Goal: Information Seeking & Learning: Check status

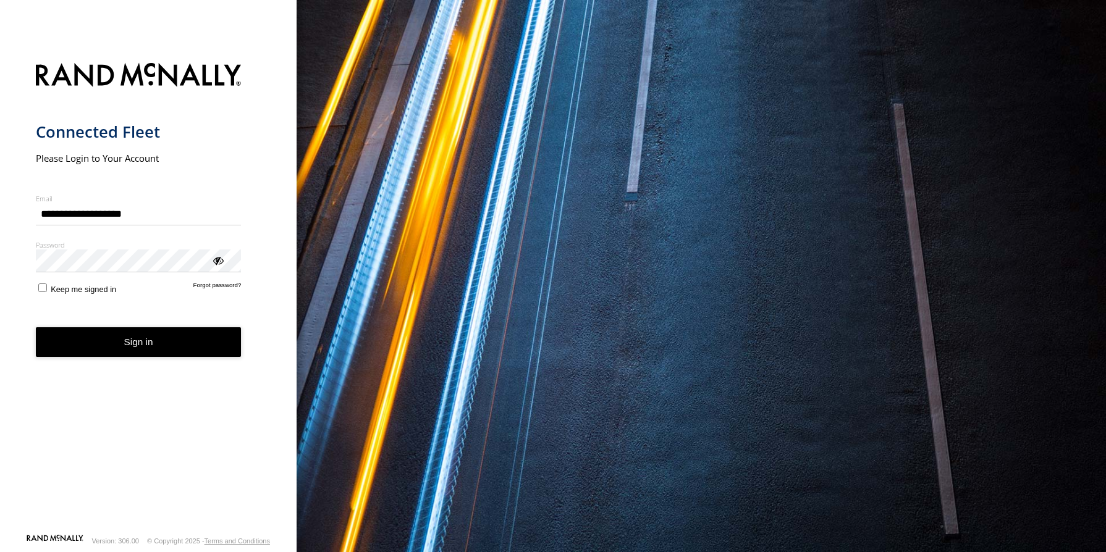
type input "**********"
click at [125, 343] on button "Sign in" at bounding box center [139, 342] width 206 height 30
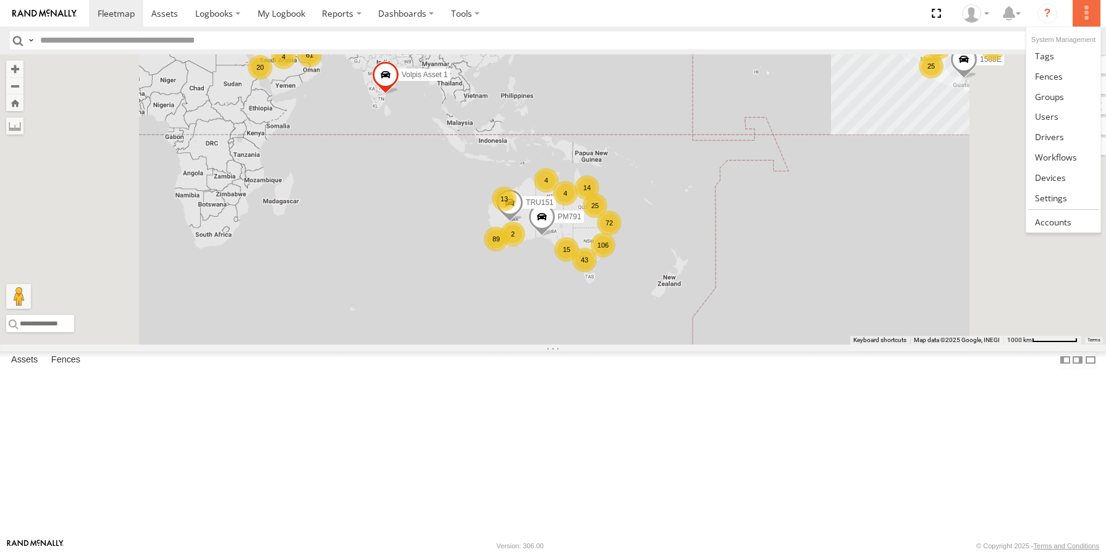
click at [1082, 14] on label at bounding box center [1085, 13] width 27 height 27
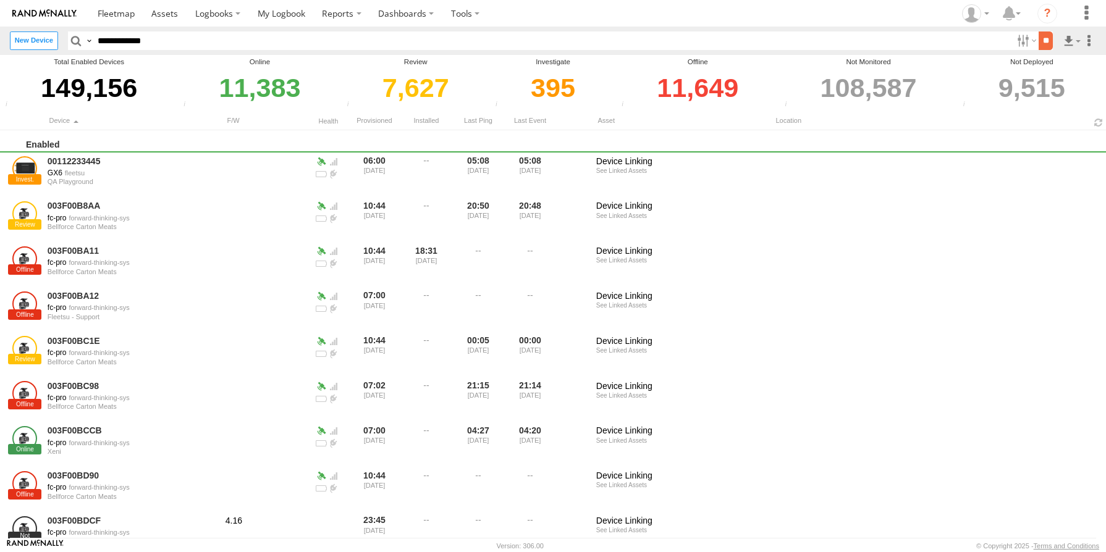
type input "**********"
click at [1043, 44] on input "**" at bounding box center [1045, 41] width 14 height 18
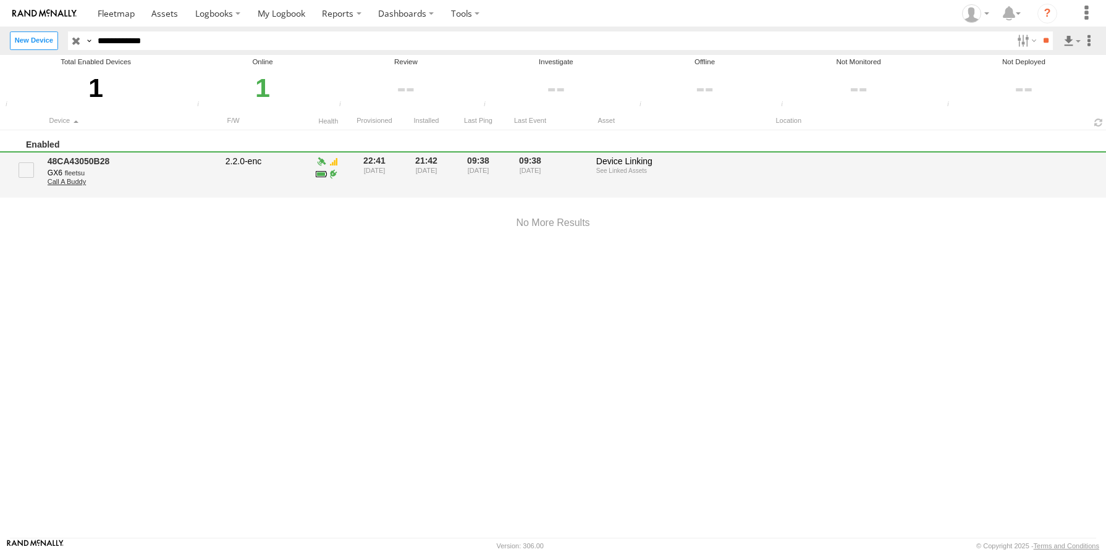
click at [72, 185] on link "Call A Buddy" at bounding box center [132, 181] width 169 height 7
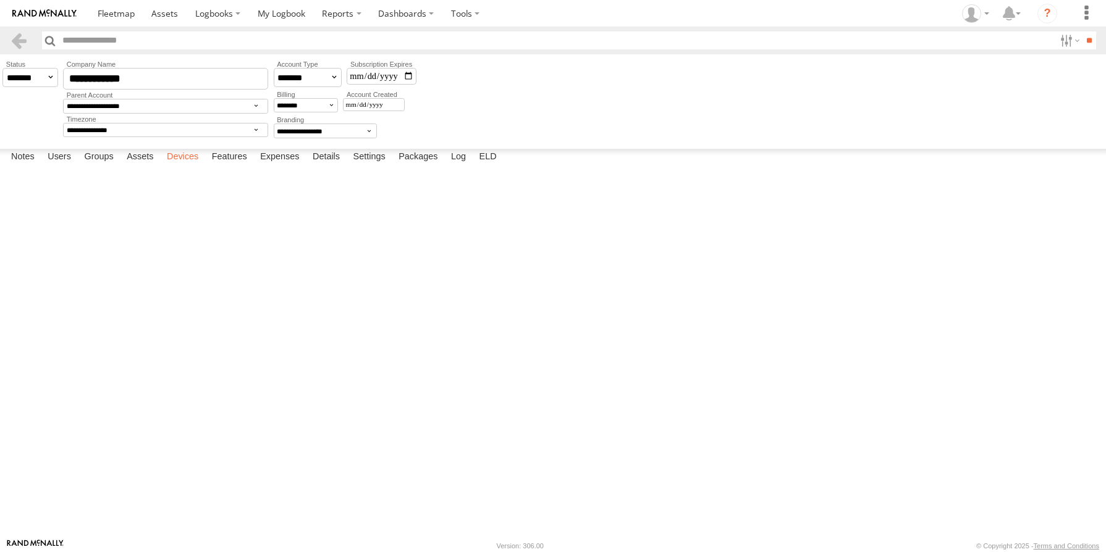
click at [190, 166] on label "Devices" at bounding box center [183, 157] width 44 height 17
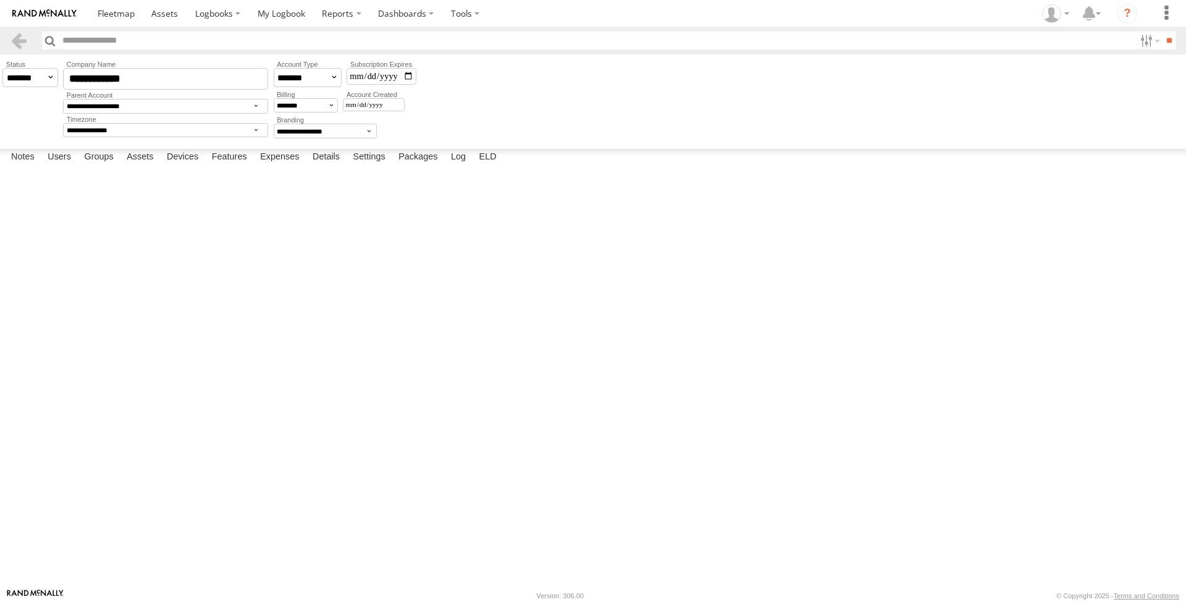
click at [0, 0] on div "806599DA4BA0 GX6 fleetsu 2.2.0-enc Online 22:41 30/06/2024 20:29 19/01/2025 09:…" at bounding box center [0, 0] width 0 height 0
click at [0, 0] on link "24587C6428D8" at bounding box center [0, 0] width 0 height 0
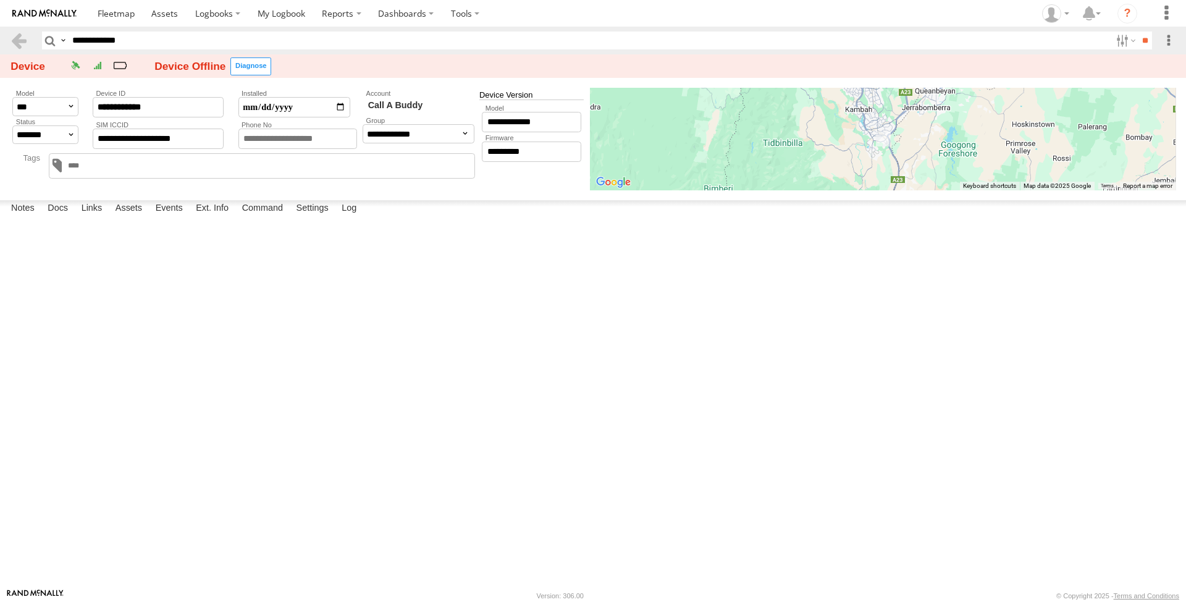
click at [0, 0] on label "SIM Data Usage" at bounding box center [0, 0] width 0 height 0
drag, startPoint x: 435, startPoint y: 233, endPoint x: 700, endPoint y: 238, distance: 265.0
click at [0, 0] on div "Date Received" at bounding box center [0, 0] width 0 height 0
drag, startPoint x: 723, startPoint y: 249, endPoint x: 809, endPoint y: 147, distance: 133.7
click at [0, 0] on div "Date Received 2025-08-21T18:06:24+00:00" at bounding box center [0, 0] width 0 height 0
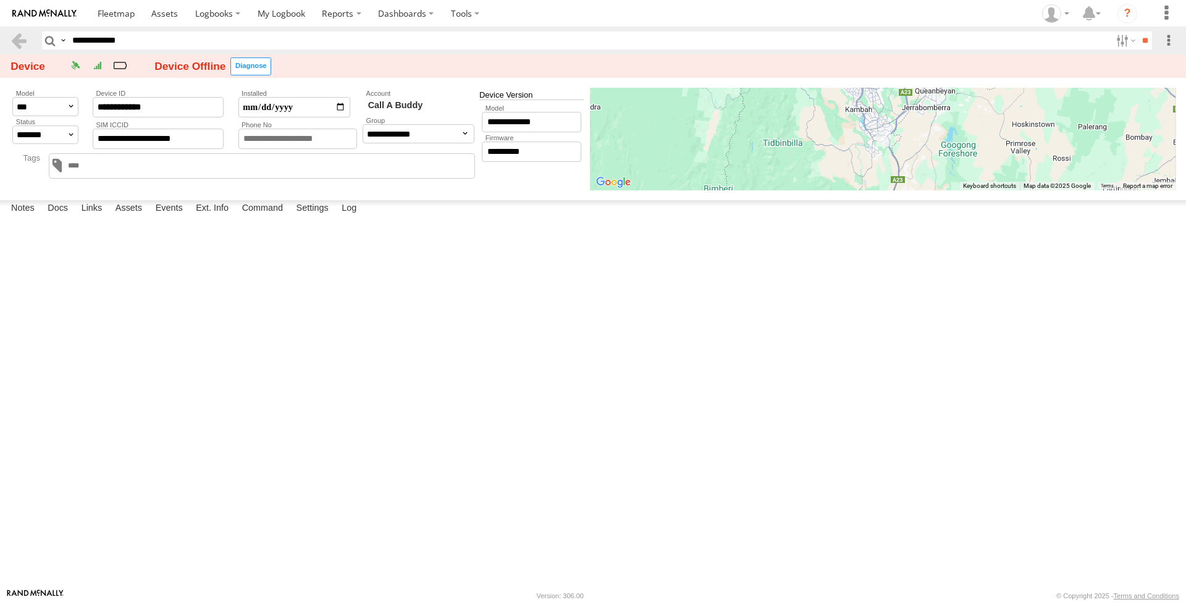
drag, startPoint x: 757, startPoint y: 128, endPoint x: 589, endPoint y: 159, distance: 170.1
click at [0, 0] on label "×" at bounding box center [0, 0] width 0 height 0
click at [0, 0] on label "SIM Data Usage" at bounding box center [0, 0] width 0 height 0
click at [0, 0] on label "×" at bounding box center [0, 0] width 0 height 0
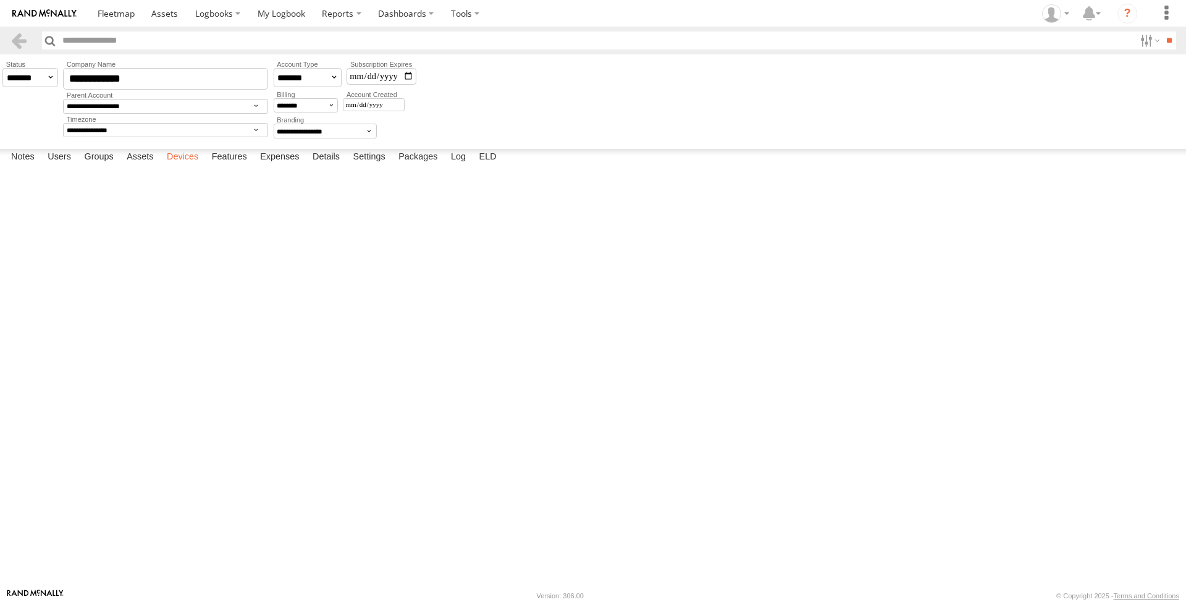
click at [187, 166] on label "Devices" at bounding box center [183, 157] width 44 height 17
click at [0, 0] on link "3C84271163B0" at bounding box center [0, 0] width 0 height 0
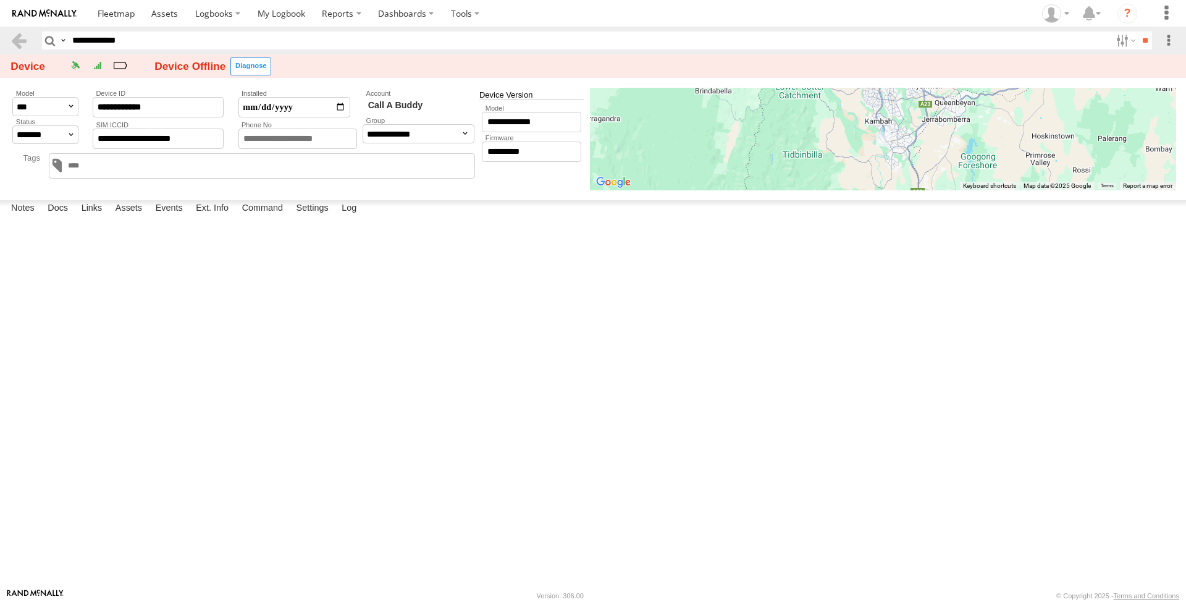
click at [0, 0] on label "SIM Data Usage" at bounding box center [0, 0] width 0 height 0
drag, startPoint x: 759, startPoint y: 125, endPoint x: 505, endPoint y: 237, distance: 278.2
click at [0, 0] on label "×" at bounding box center [0, 0] width 0 height 0
click at [0, 0] on label "SIM Data Usage" at bounding box center [0, 0] width 0 height 0
click at [0, 0] on label "×" at bounding box center [0, 0] width 0 height 0
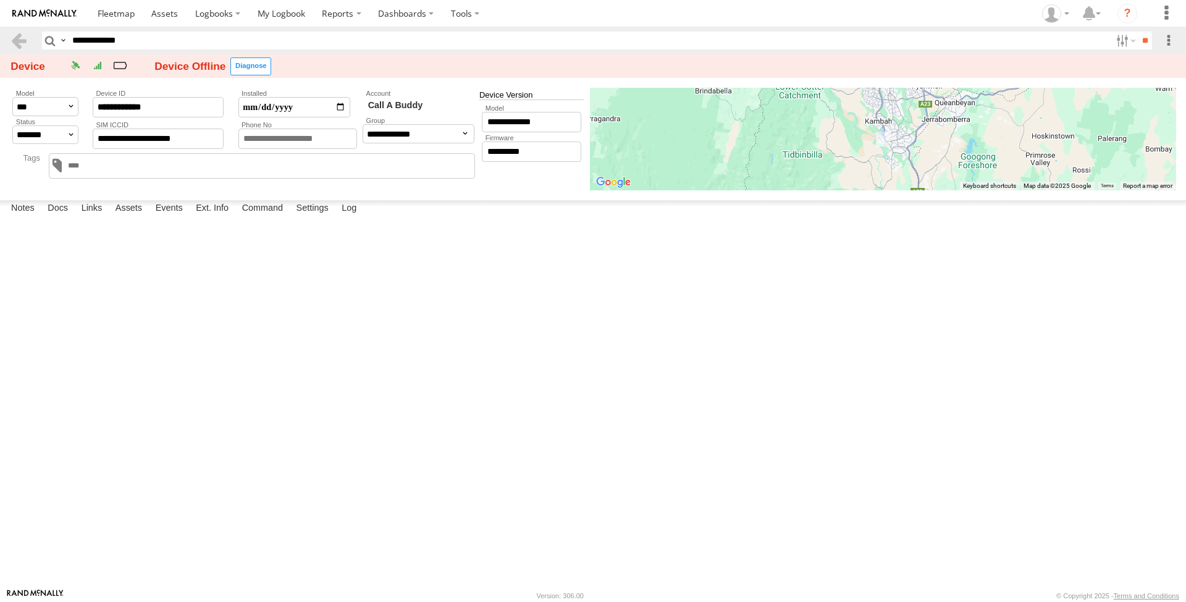
click at [0, 0] on label "SIM Data Usage" at bounding box center [0, 0] width 0 height 0
click at [0, 0] on label "×" at bounding box center [0, 0] width 0 height 0
click at [0, 0] on label "SIM Data Usage" at bounding box center [0, 0] width 0 height 0
drag, startPoint x: 759, startPoint y: 127, endPoint x: 644, endPoint y: 144, distance: 116.7
click at [0, 0] on label "×" at bounding box center [0, 0] width 0 height 0
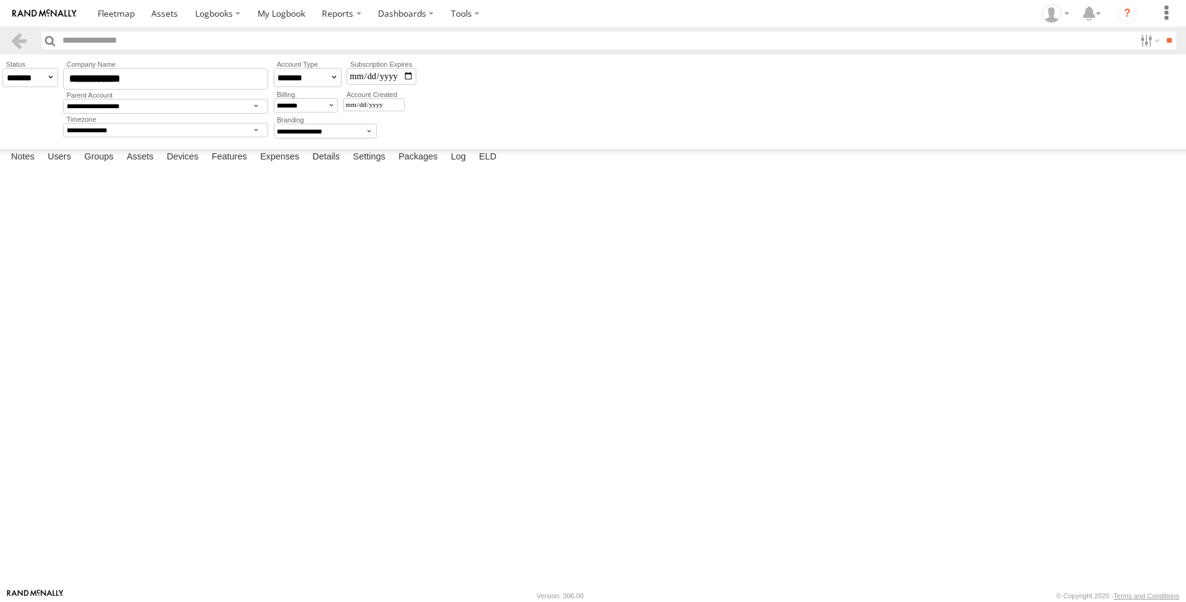
drag, startPoint x: 182, startPoint y: 578, endPoint x: 240, endPoint y: 561, distance: 60.4
click at [182, 166] on label "Devices" at bounding box center [183, 157] width 44 height 17
click at [0, 0] on link "48CA43047EA4" at bounding box center [0, 0] width 0 height 0
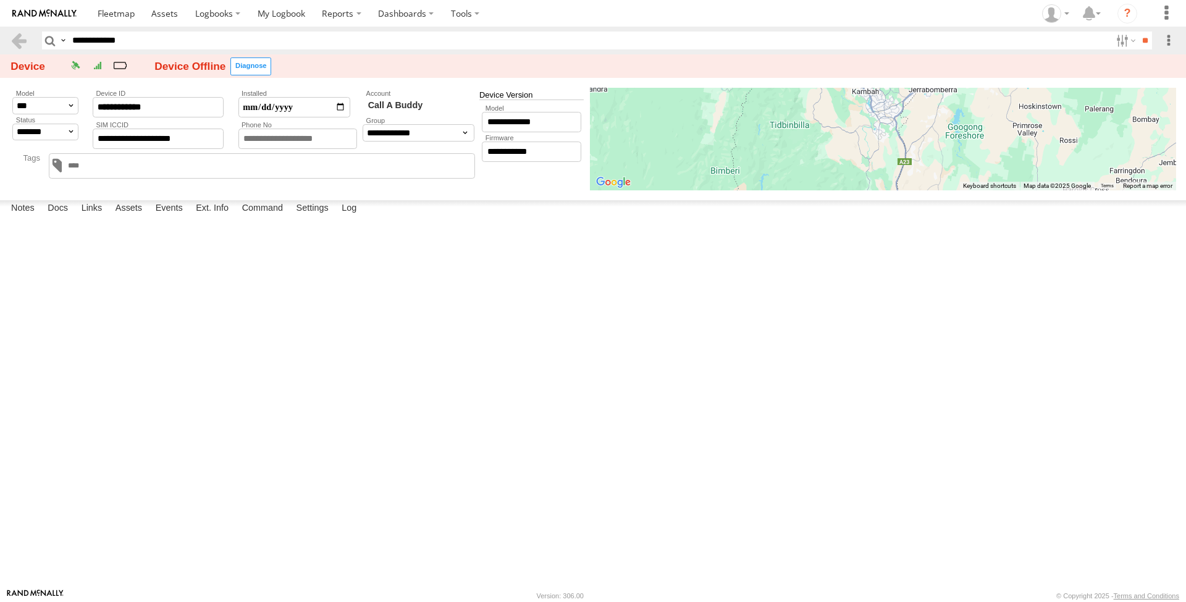
click at [135, 217] on label "Assets" at bounding box center [128, 208] width 39 height 17
click at [174, 217] on label "Events" at bounding box center [169, 208] width 40 height 17
click at [0, 0] on label "SIM Data Usage" at bounding box center [0, 0] width 0 height 0
click at [0, 0] on label "×" at bounding box center [0, 0] width 0 height 0
click at [188, 109] on input "**********" at bounding box center [158, 107] width 131 height 20
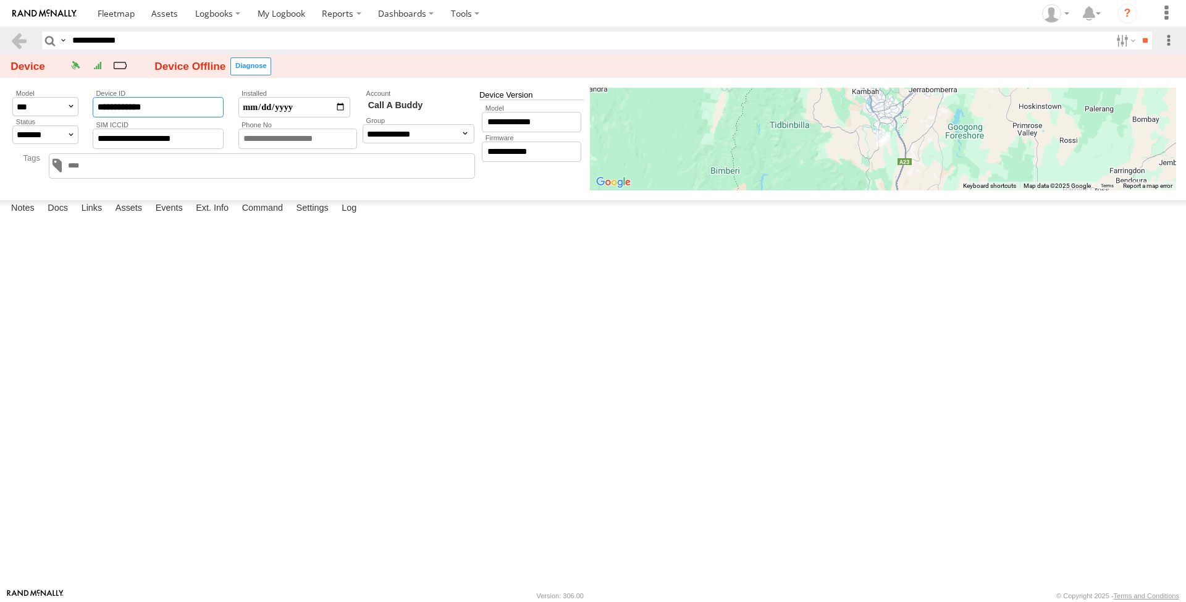
drag, startPoint x: 187, startPoint y: 109, endPoint x: 87, endPoint y: 100, distance: 100.4
click at [93, 100] on input "**********" at bounding box center [158, 107] width 131 height 20
click at [0, 0] on label "SIM Data Usage" at bounding box center [0, 0] width 0 height 0
click at [0, 0] on label "×" at bounding box center [0, 0] width 0 height 0
drag, startPoint x: 176, startPoint y: 109, endPoint x: 58, endPoint y: 91, distance: 119.3
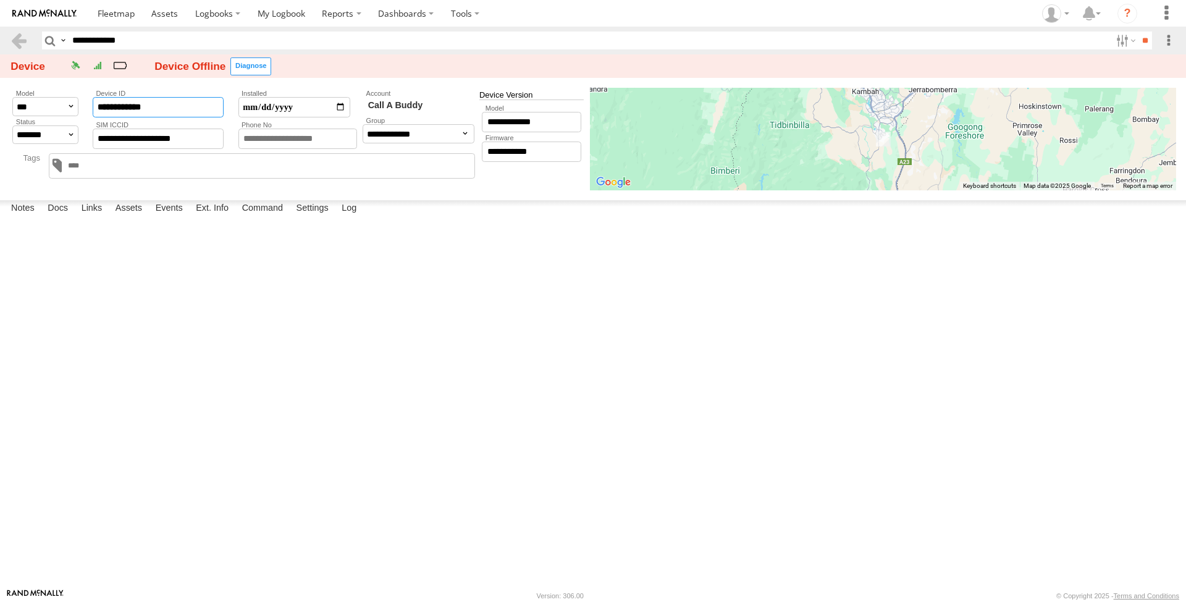
click at [93, 97] on input "**********" at bounding box center [158, 107] width 131 height 20
click at [0, 0] on label "SIM Data Usage" at bounding box center [0, 0] width 0 height 0
click at [0, 0] on label "×" at bounding box center [0, 0] width 0 height 0
drag, startPoint x: 123, startPoint y: 574, endPoint x: 158, endPoint y: 564, distance: 36.1
click at [123, 217] on label "Assets" at bounding box center [128, 208] width 39 height 17
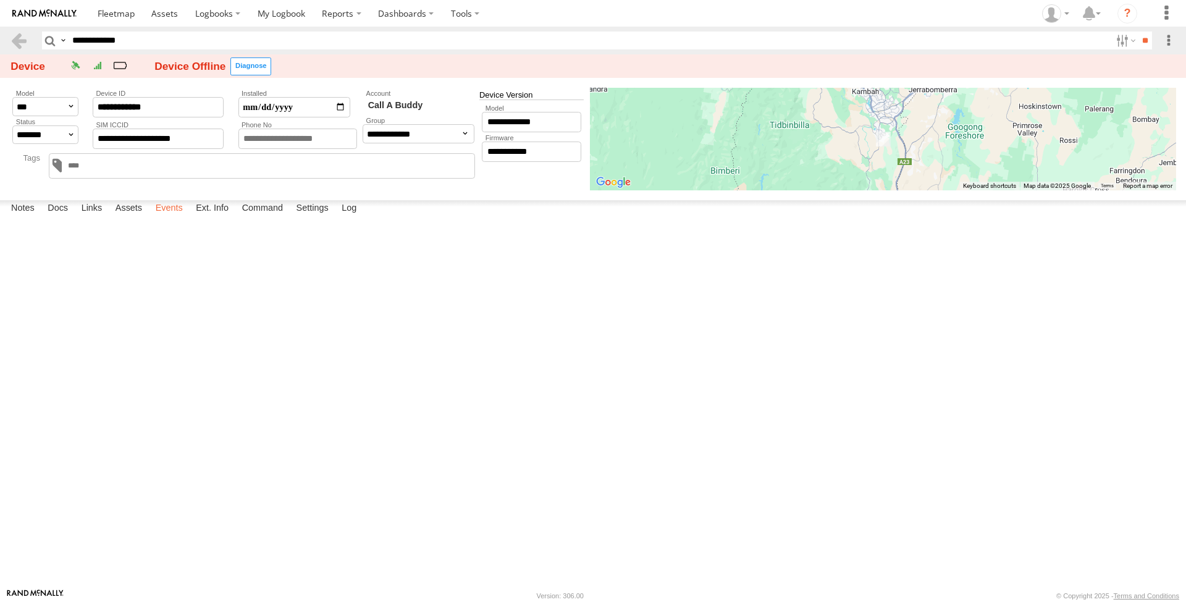
click at [177, 217] on label "Events" at bounding box center [169, 208] width 40 height 17
click at [125, 217] on label "Assets" at bounding box center [128, 208] width 39 height 17
click at [0, 0] on link "[PERSON_NAME]" at bounding box center [0, 0] width 0 height 0
click at [125, 217] on label "Assets" at bounding box center [128, 208] width 39 height 17
click at [0, 0] on link "[PERSON_NAME]" at bounding box center [0, 0] width 0 height 0
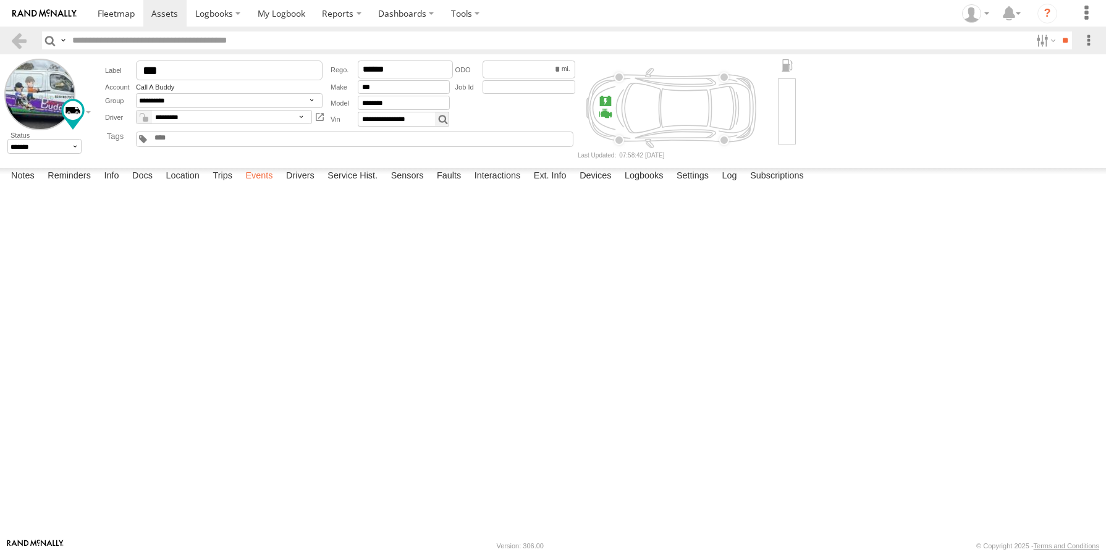
click at [261, 185] on label "Events" at bounding box center [259, 176] width 40 height 17
click at [157, 90] on link "Call A Buddy" at bounding box center [155, 86] width 38 height 7
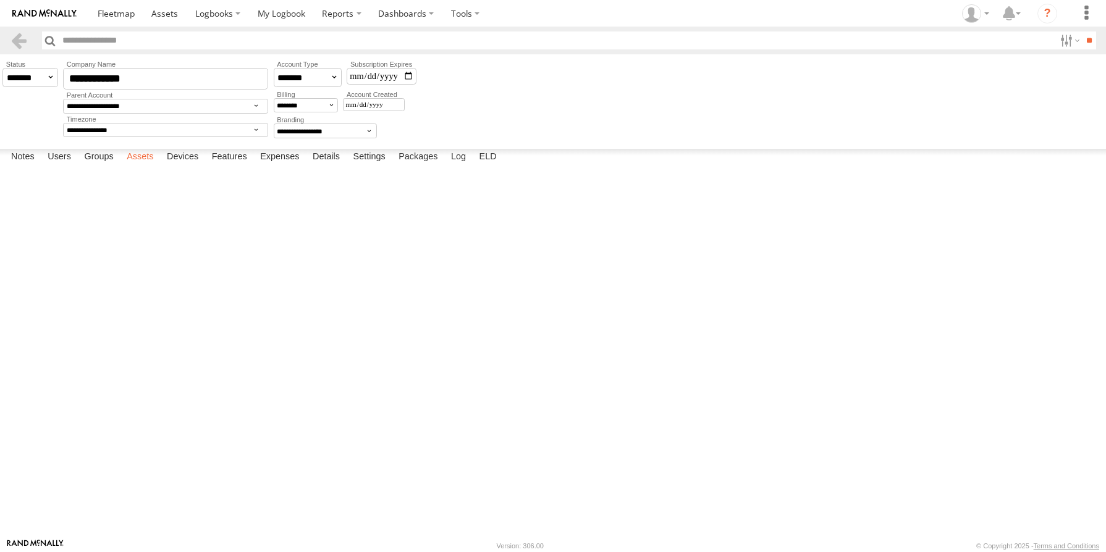
click at [145, 166] on label "Assets" at bounding box center [139, 157] width 39 height 17
click at [188, 166] on label "Devices" at bounding box center [183, 157] width 44 height 17
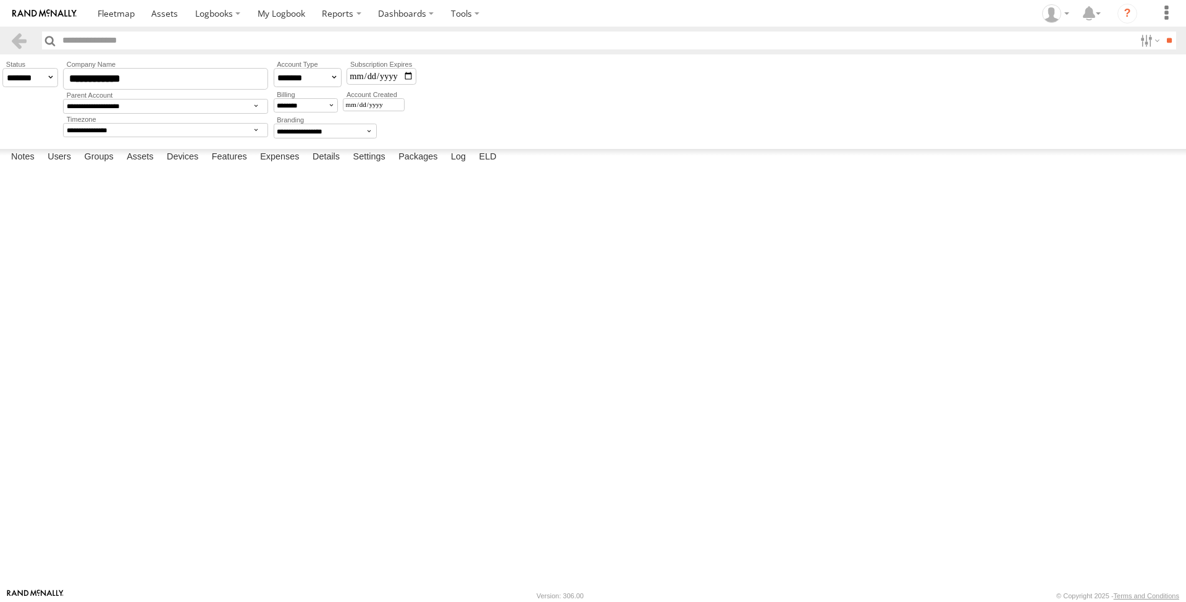
drag, startPoint x: 43, startPoint y: 198, endPoint x: 124, endPoint y: 202, distance: 81.0
click at [0, 0] on div "24587C6428D8 GX6 fleetsu 2.2.0-enc Offline 22:41 30/06/2024 23:28 18/08/2024 05…" at bounding box center [0, 0] width 0 height 0
copy div "24587C6428D8"
drag, startPoint x: 42, startPoint y: 307, endPoint x: 113, endPoint y: 311, distance: 71.1
click at [0, 0] on div "3C84271163B0 GX6 fleetsu 2.3.9-enc Offline 03:47 15/04/2024 17:19 22/07/2025 03…" at bounding box center [0, 0] width 0 height 0
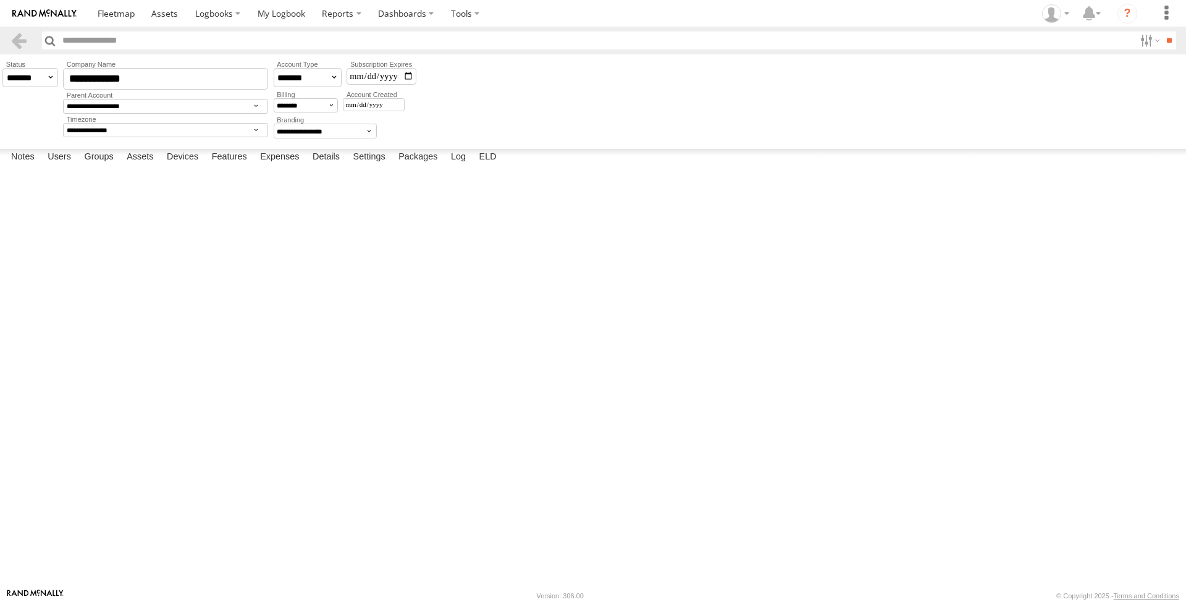
copy div "3C84271163B0"
drag, startPoint x: 40, startPoint y: 344, endPoint x: 117, endPoint y: 347, distance: 76.6
click at [0, 0] on div "48CA43047EA4 GX6 fleetsu 2.3.9.1-enc Offline 22:41 30/06/2024 06:48 18/08/2025 …" at bounding box center [0, 0] width 0 height 0
copy div "48CA43047EA4"
click at [0, 0] on link "48CA43047EA4" at bounding box center [0, 0] width 0 height 0
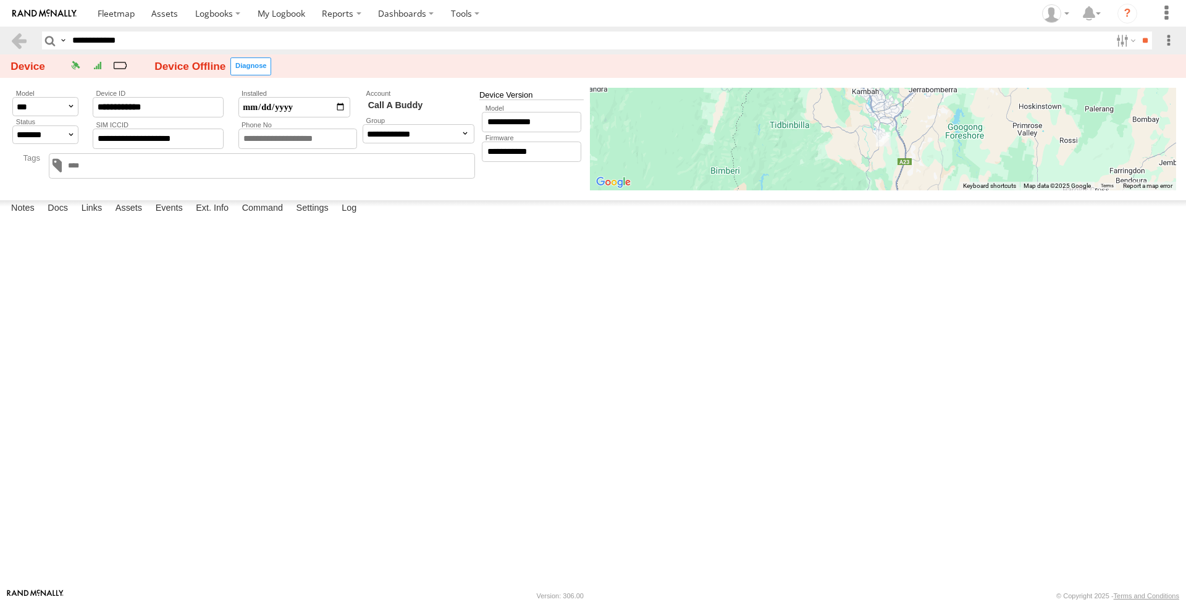
click at [133, 217] on label "Assets" at bounding box center [128, 208] width 39 height 17
click at [0, 0] on link "Tom" at bounding box center [0, 0] width 0 height 0
click at [135, 217] on label "Assets" at bounding box center [128, 208] width 39 height 17
click at [169, 217] on label "Events" at bounding box center [169, 208] width 40 height 17
click at [0, 0] on label at bounding box center [0, 0] width 0 height 0
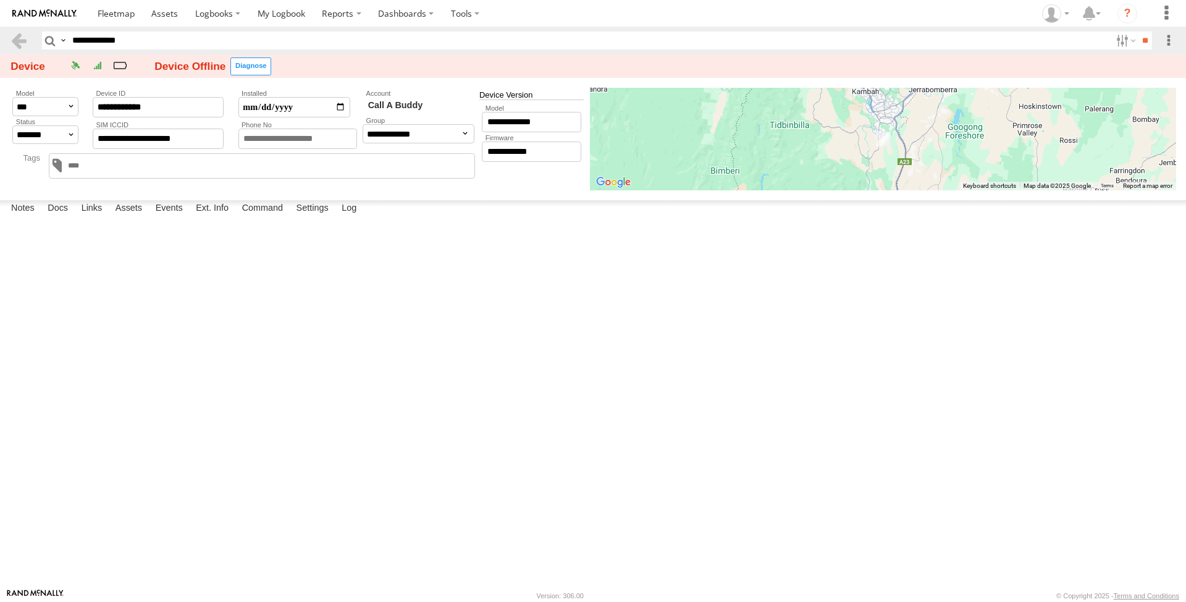
click at [0, 0] on label "×" at bounding box center [0, 0] width 0 height 0
click at [0, 0] on label "SIM Data Usage" at bounding box center [0, 0] width 0 height 0
click at [0, 0] on label "×" at bounding box center [0, 0] width 0 height 0
click at [0, 0] on label "SIM Data Usage" at bounding box center [0, 0] width 0 height 0
drag, startPoint x: 665, startPoint y: 183, endPoint x: 426, endPoint y: 179, distance: 239.7
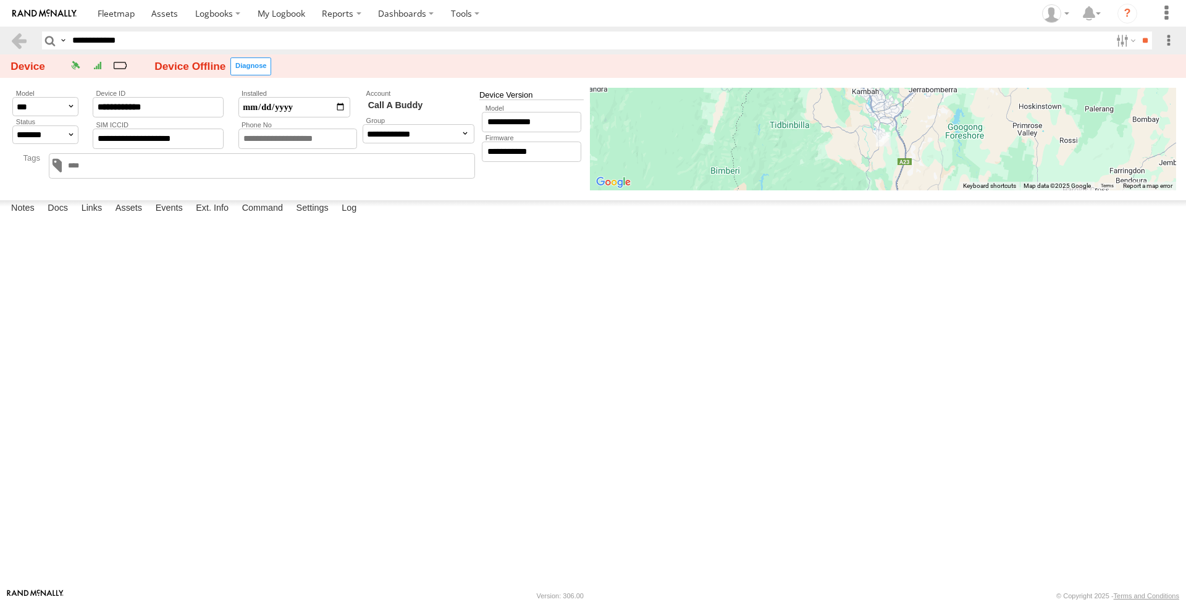
click at [0, 0] on div "163.273" at bounding box center [0, 0] width 0 height 0
copy div "SIM Data Usage 163.273"
drag, startPoint x: 658, startPoint y: 183, endPoint x: 641, endPoint y: 181, distance: 17.4
click at [0, 0] on div "163.273" at bounding box center [0, 0] width 0 height 0
drag, startPoint x: 667, startPoint y: 188, endPoint x: 730, endPoint y: 161, distance: 68.9
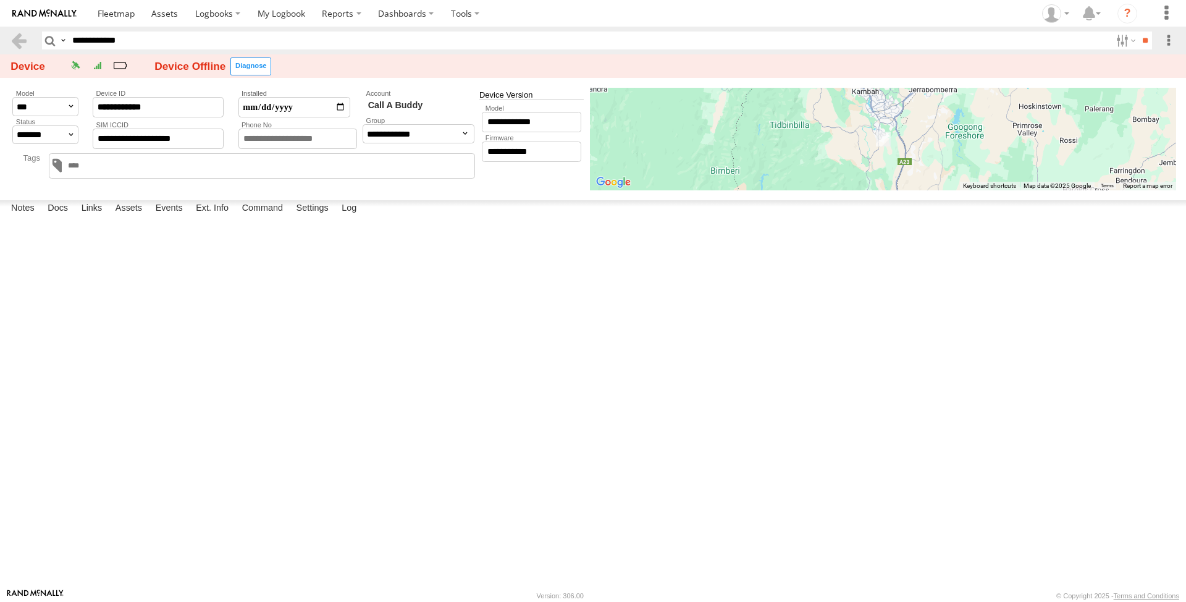
click at [0, 0] on div "163.273" at bounding box center [0, 0] width 0 height 0
click at [0, 0] on label "×" at bounding box center [0, 0] width 0 height 0
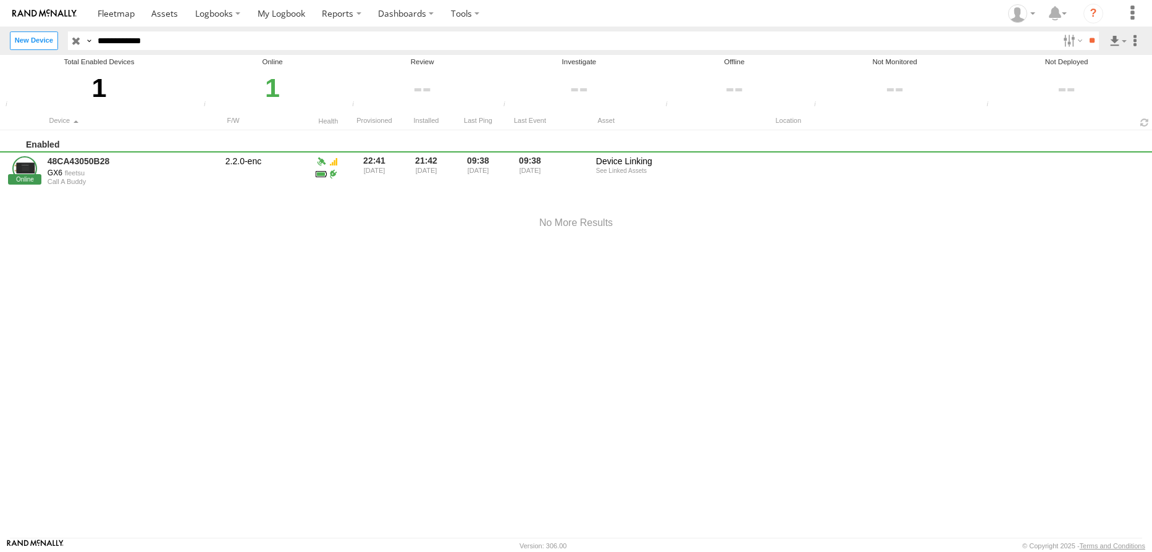
drag, startPoint x: 195, startPoint y: 44, endPoint x: 75, endPoint y: 25, distance: 121.3
click at [93, 32] on input "**********" at bounding box center [575, 41] width 965 height 18
paste input "text"
type input "**********"
click at [1092, 38] on input "**" at bounding box center [1092, 41] width 14 height 18
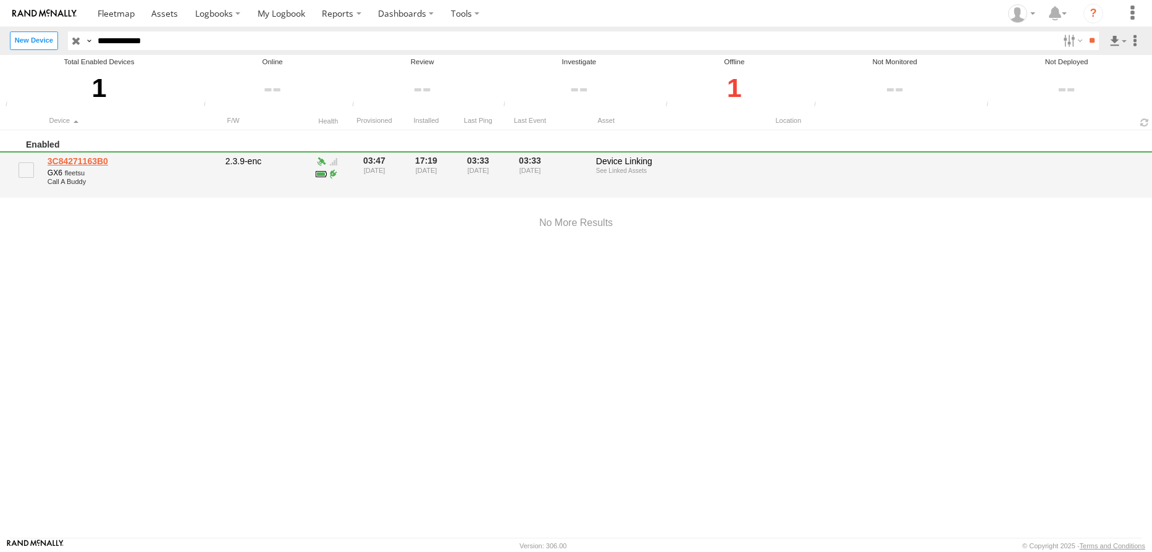
click at [83, 162] on link "3C84271163B0" at bounding box center [132, 161] width 169 height 11
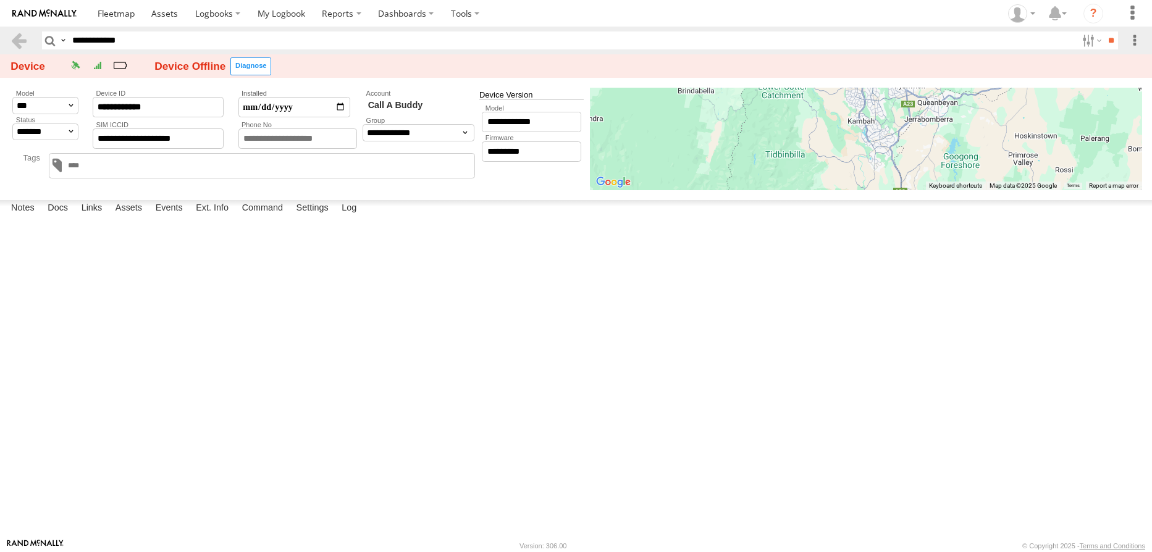
click at [132, 217] on label "Assets" at bounding box center [128, 208] width 39 height 17
click at [173, 217] on label "Events" at bounding box center [169, 208] width 40 height 17
click at [0, 0] on label "SIM Data Usage" at bounding box center [0, 0] width 0 height 0
drag, startPoint x: 624, startPoint y: 177, endPoint x: 406, endPoint y: 185, distance: 218.2
click at [0, 0] on div "85.579" at bounding box center [0, 0] width 0 height 0
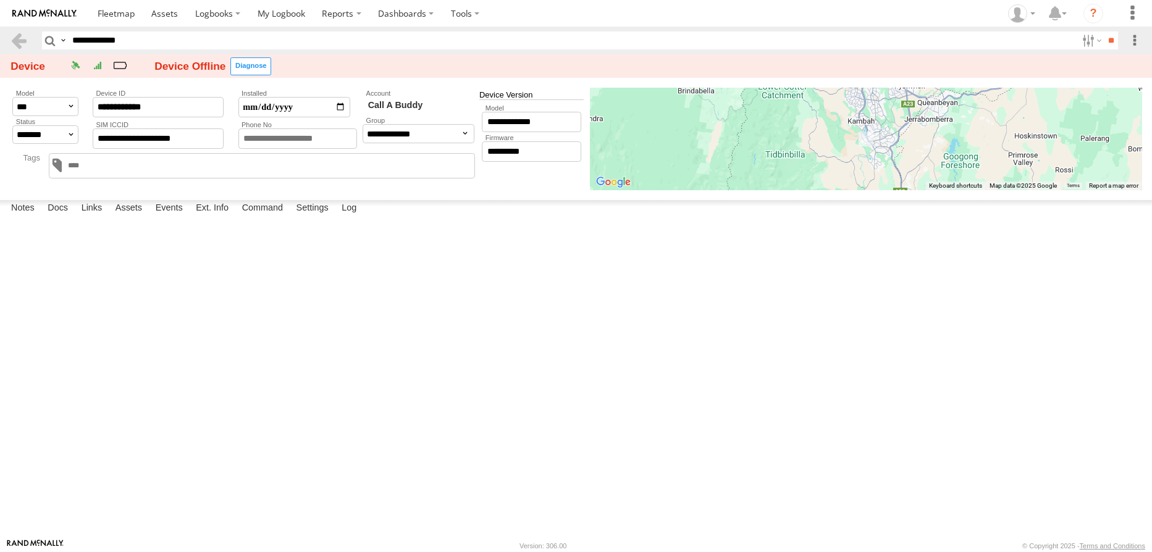
copy div "SIM Data Usage 85.579"
click at [0, 0] on label "×" at bounding box center [0, 0] width 0 height 0
drag, startPoint x: 117, startPoint y: 141, endPoint x: 44, endPoint y: 141, distance: 72.9
click at [93, 141] on input "**********" at bounding box center [158, 138] width 131 height 20
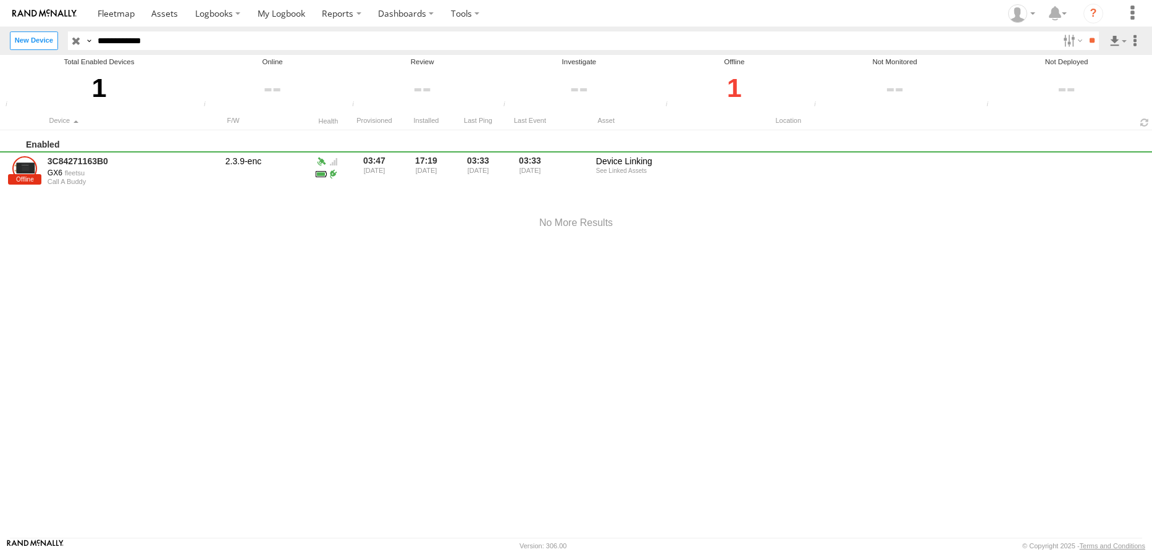
click at [75, 369] on div "Enabled 3C84271163B0 GX6 fleetsu Call A Buddy 2.3.9-enc 03:47 [DATE] 17:19 [DAT…" at bounding box center [576, 334] width 1152 height 408
drag, startPoint x: 3, startPoint y: 35, endPoint x: -40, endPoint y: 30, distance: 42.8
click at [93, 32] on input "**********" at bounding box center [575, 41] width 965 height 18
paste input "text"
type input "**********"
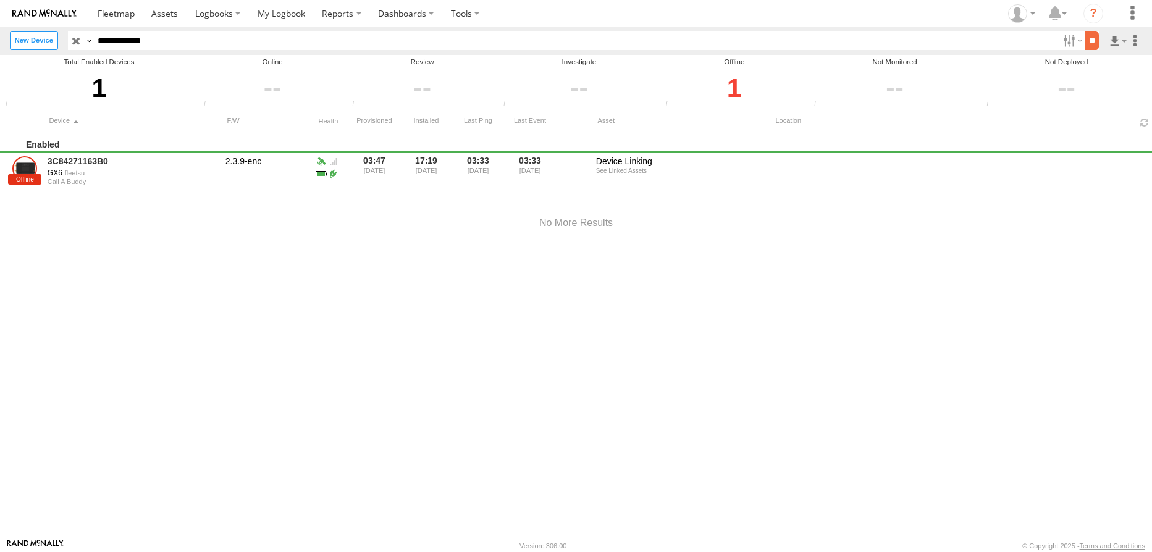
click at [1093, 41] on input "**" at bounding box center [1092, 41] width 14 height 18
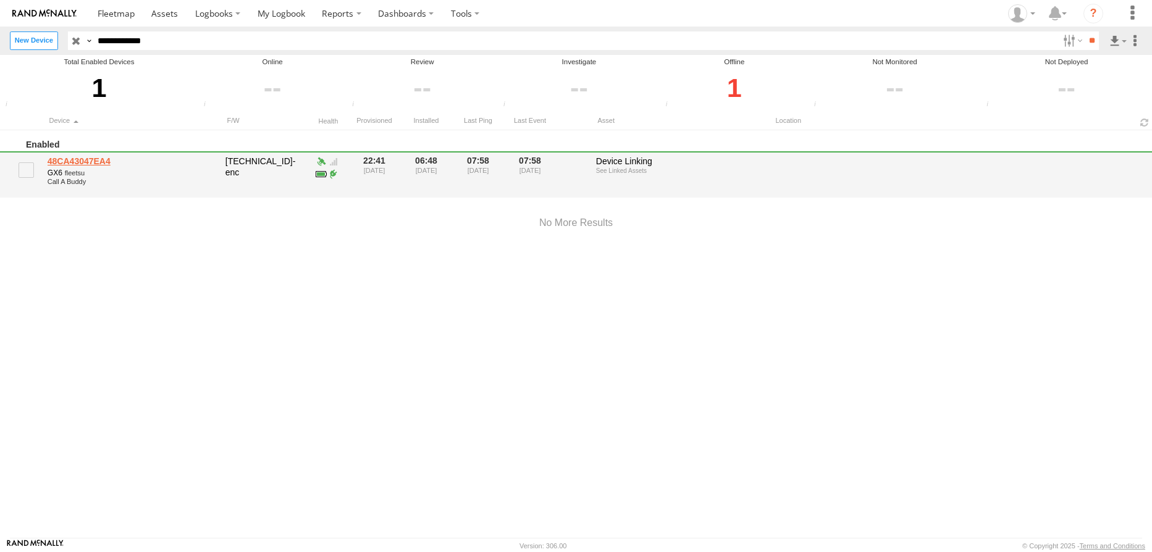
click at [86, 160] on link "48CA43047EA4" at bounding box center [132, 161] width 169 height 11
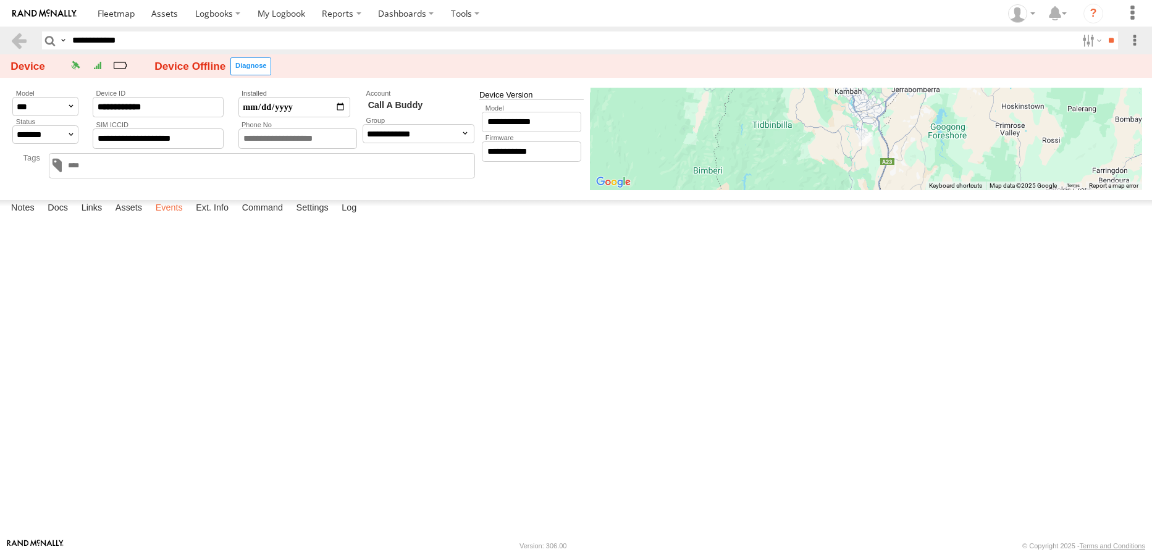
click at [172, 217] on label "Events" at bounding box center [169, 208] width 40 height 17
drag, startPoint x: 212, startPoint y: 140, endPoint x: -50, endPoint y: 120, distance: 263.2
click at [93, 128] on input "**********" at bounding box center [158, 138] width 131 height 20
click at [1137, 41] on label at bounding box center [1135, 41] width 14 height 18
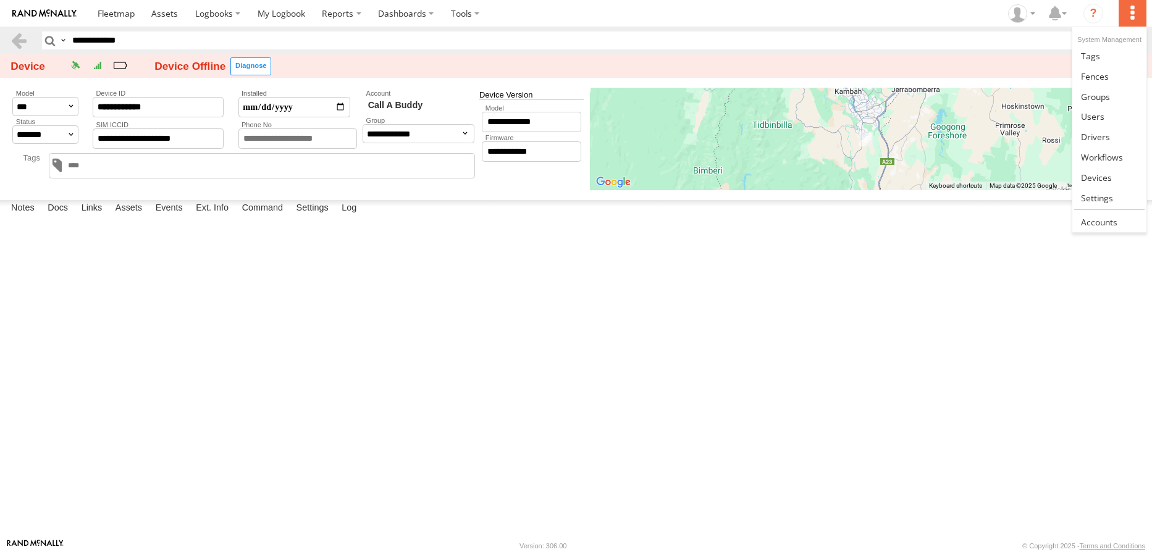
click at [1129, 10] on label at bounding box center [1132, 13] width 27 height 27
click at [1106, 179] on span at bounding box center [1096, 178] width 31 height 12
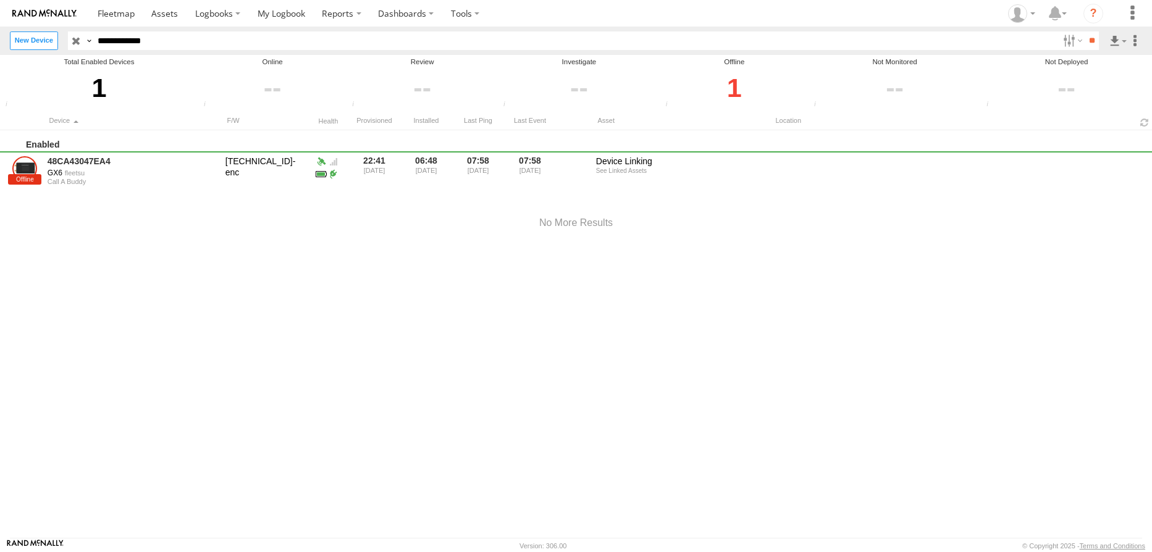
drag, startPoint x: 206, startPoint y: 41, endPoint x: -119, endPoint y: 3, distance: 326.5
click at [93, 32] on input "**********" at bounding box center [575, 41] width 965 height 18
type input "**********"
click at [1094, 43] on input "**" at bounding box center [1092, 41] width 14 height 18
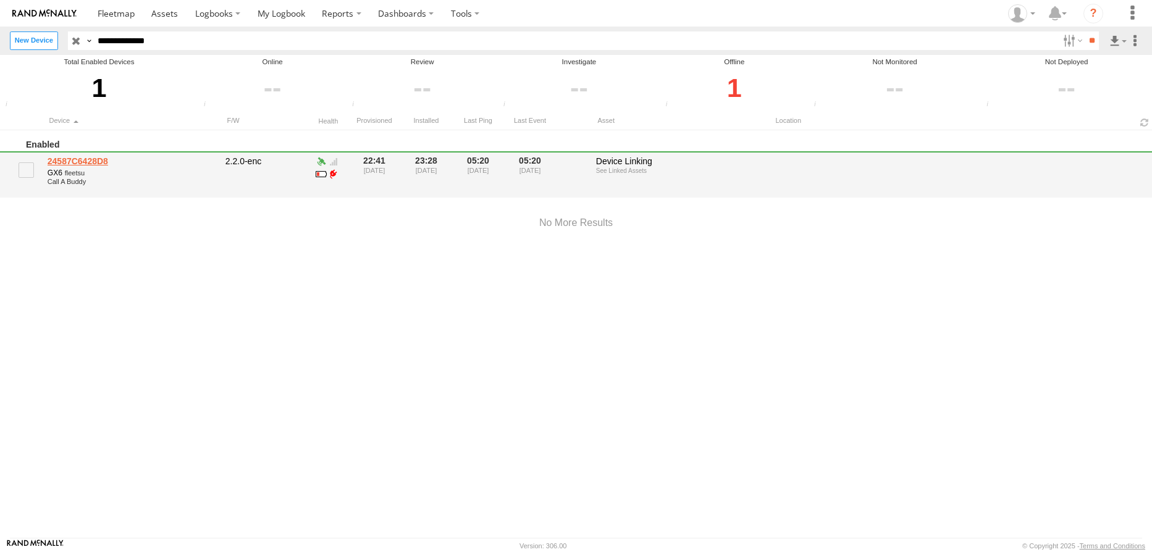
click at [98, 162] on link "24587C6428D8" at bounding box center [132, 161] width 169 height 11
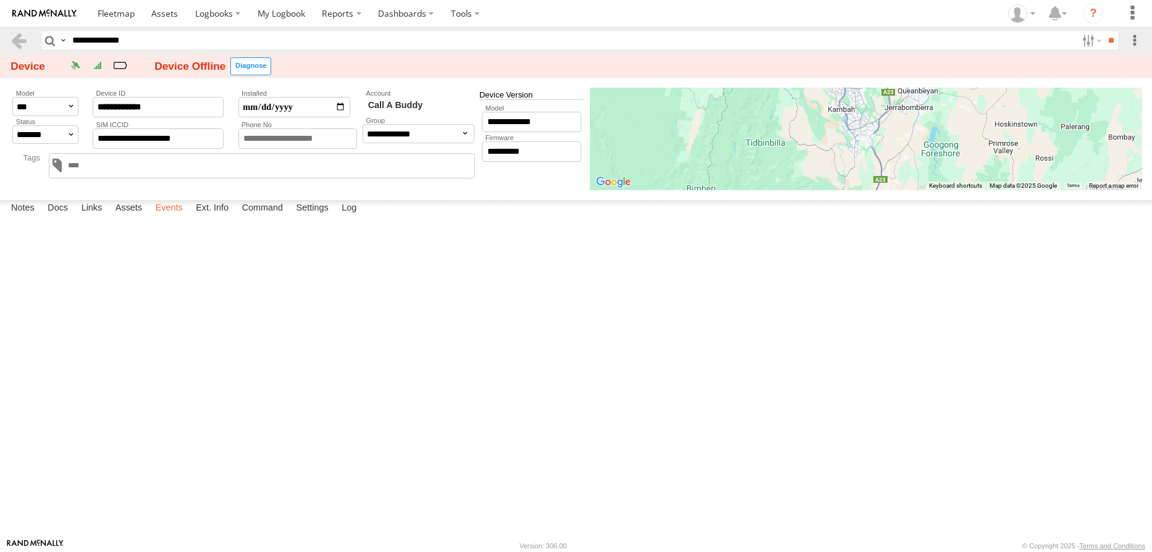
click at [164, 217] on label "Events" at bounding box center [169, 208] width 40 height 17
click at [0, 0] on label "SIM Data Usage" at bounding box center [0, 0] width 0 height 0
click at [0, 0] on label "×" at bounding box center [0, 0] width 0 height 0
click at [0, 0] on label "SIM Data Usage" at bounding box center [0, 0] width 0 height 0
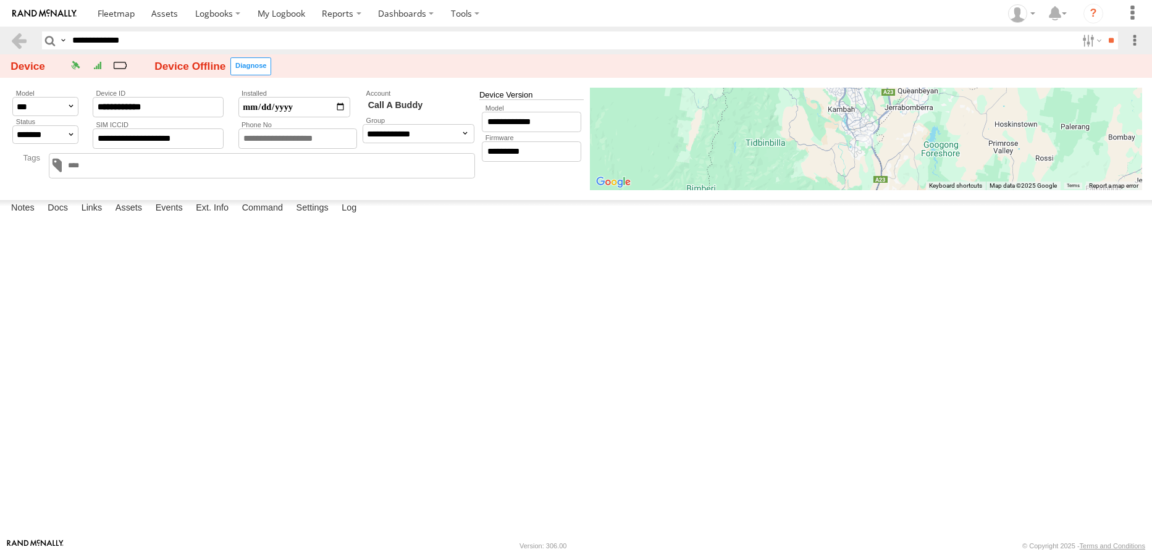
drag, startPoint x: 741, startPoint y: 122, endPoint x: 389, endPoint y: 257, distance: 376.6
click at [0, 0] on label "×" at bounding box center [0, 0] width 0 height 0
click at [0, 0] on label "SIM Data Usage" at bounding box center [0, 0] width 0 height 0
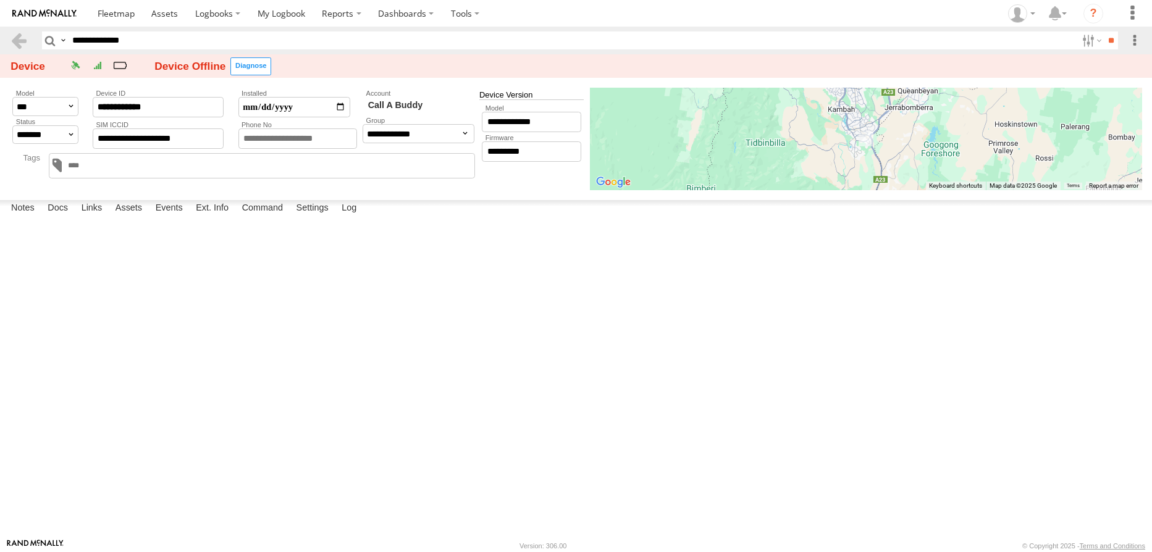
click at [0, 0] on label "×" at bounding box center [0, 0] width 0 height 0
click at [0, 0] on label "SIM Data Usage" at bounding box center [0, 0] width 0 height 0
click at [0, 0] on div "Event Parameters/Sensors" at bounding box center [0, 0] width 0 height 0
click at [0, 0] on label "×" at bounding box center [0, 0] width 0 height 0
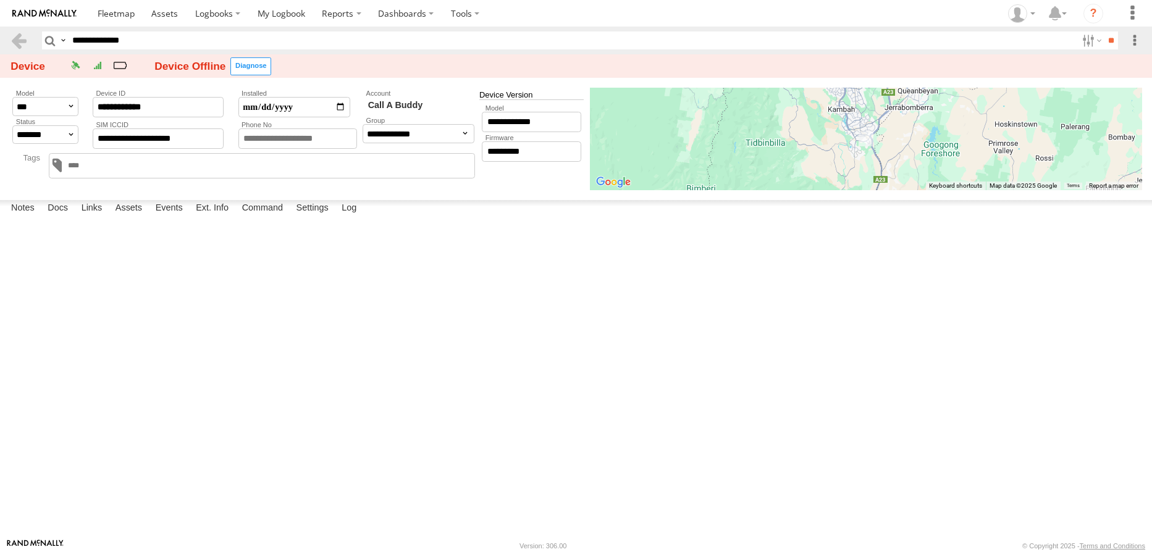
scroll to position [0, 0]
click at [0, 0] on label "SIM Data Usage" at bounding box center [0, 0] width 0 height 0
drag, startPoint x: 741, startPoint y: 122, endPoint x: 427, endPoint y: 322, distance: 371.7
click at [0, 0] on label "×" at bounding box center [0, 0] width 0 height 0
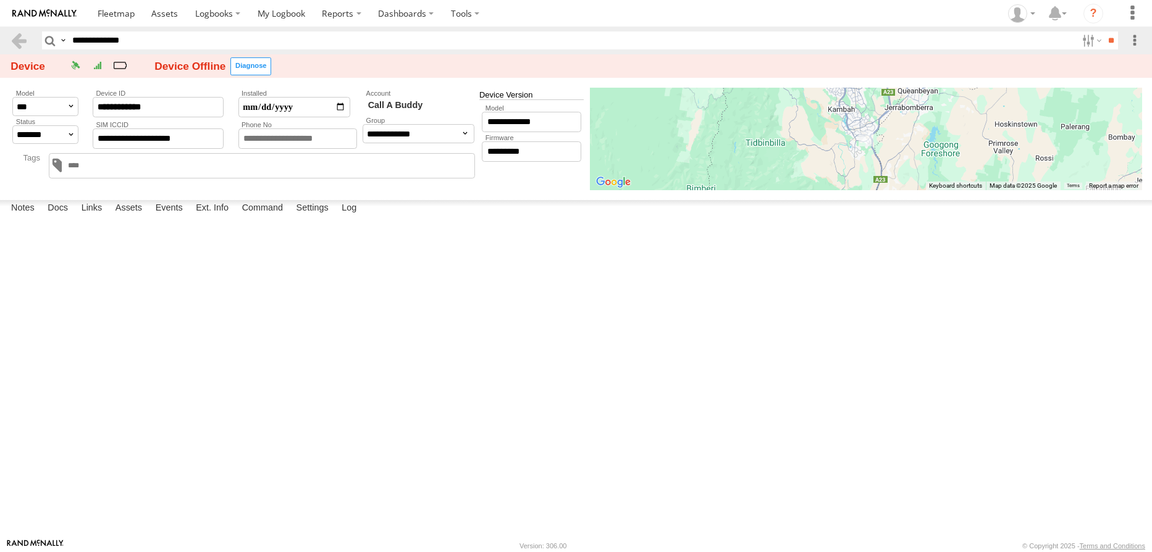
click at [0, 0] on label "SIM Data Usage" at bounding box center [0, 0] width 0 height 0
click at [0, 0] on label "×" at bounding box center [0, 0] width 0 height 0
drag, startPoint x: 212, startPoint y: 138, endPoint x: 85, endPoint y: 132, distance: 128.0
click at [93, 132] on input "**********" at bounding box center [158, 138] width 131 height 20
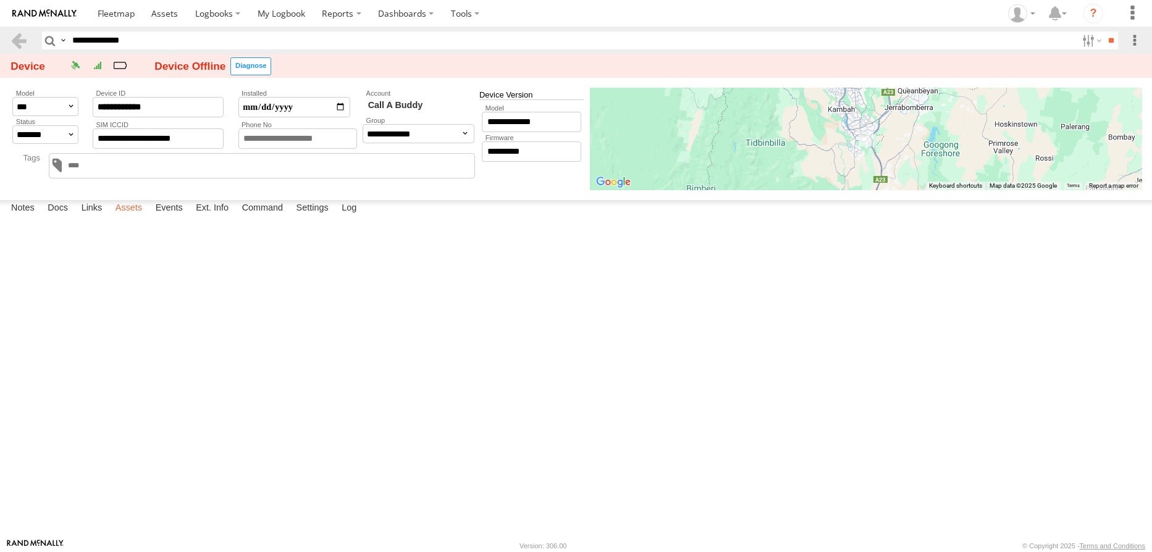
click at [125, 217] on label "Assets" at bounding box center [128, 208] width 39 height 17
click at [0, 0] on link "Triton" at bounding box center [0, 0] width 0 height 0
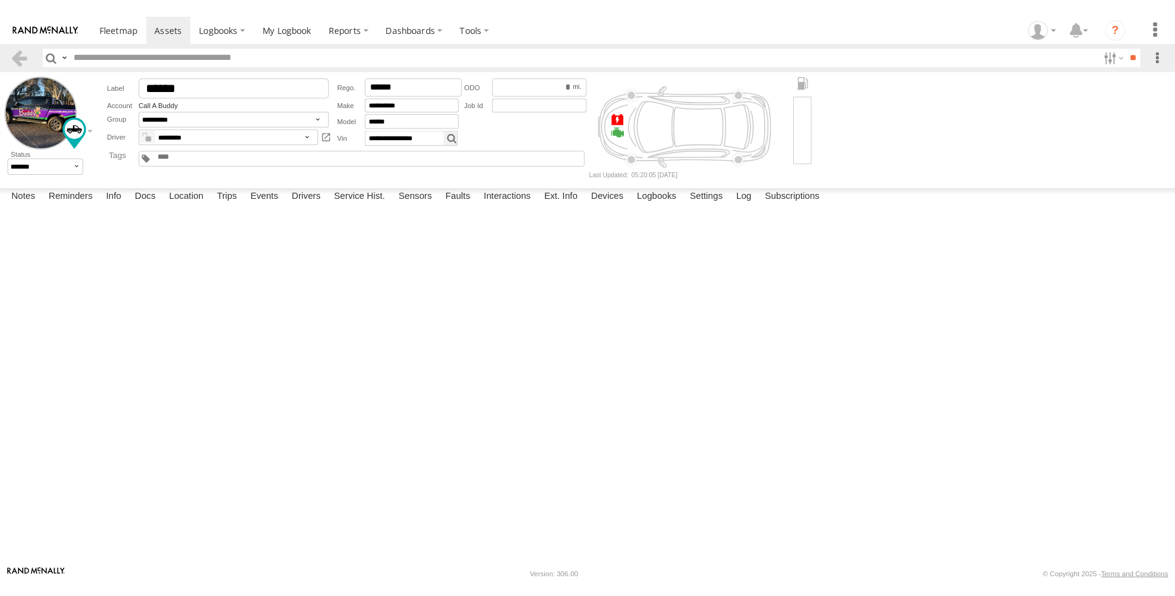
scroll to position [275, 0]
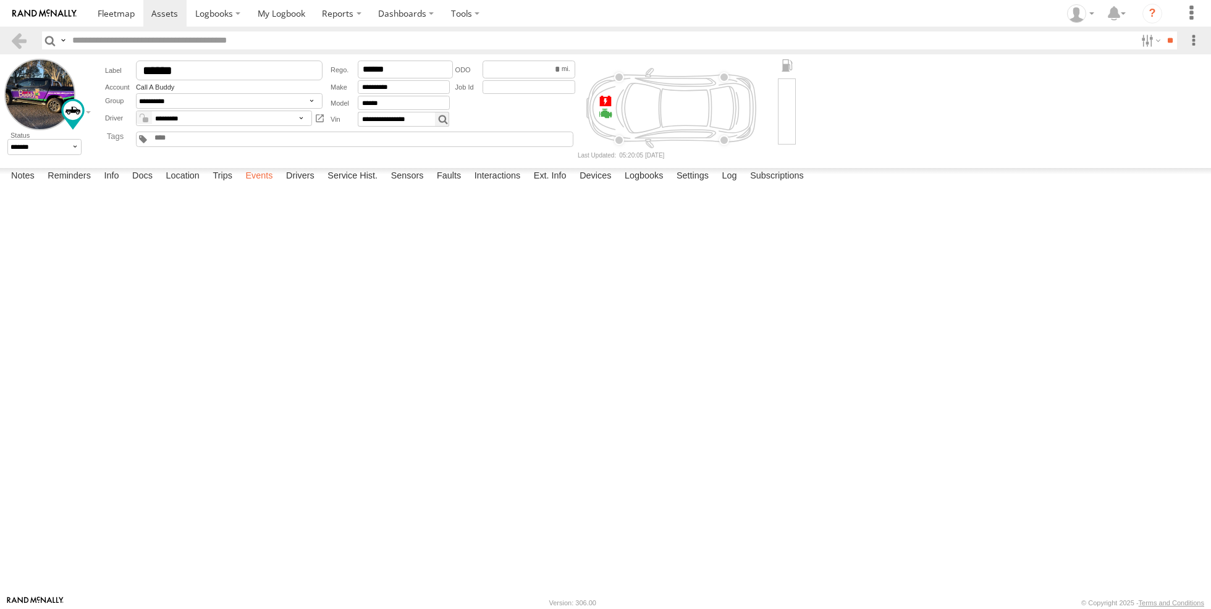
click at [259, 185] on label "Events" at bounding box center [259, 176] width 40 height 17
click at [219, 185] on label "Trips" at bounding box center [222, 176] width 32 height 17
click at [260, 185] on label "Events" at bounding box center [259, 176] width 40 height 17
click at [306, 185] on label "Drivers" at bounding box center [300, 176] width 41 height 17
click at [356, 185] on label "Service Hist." at bounding box center [352, 176] width 62 height 17
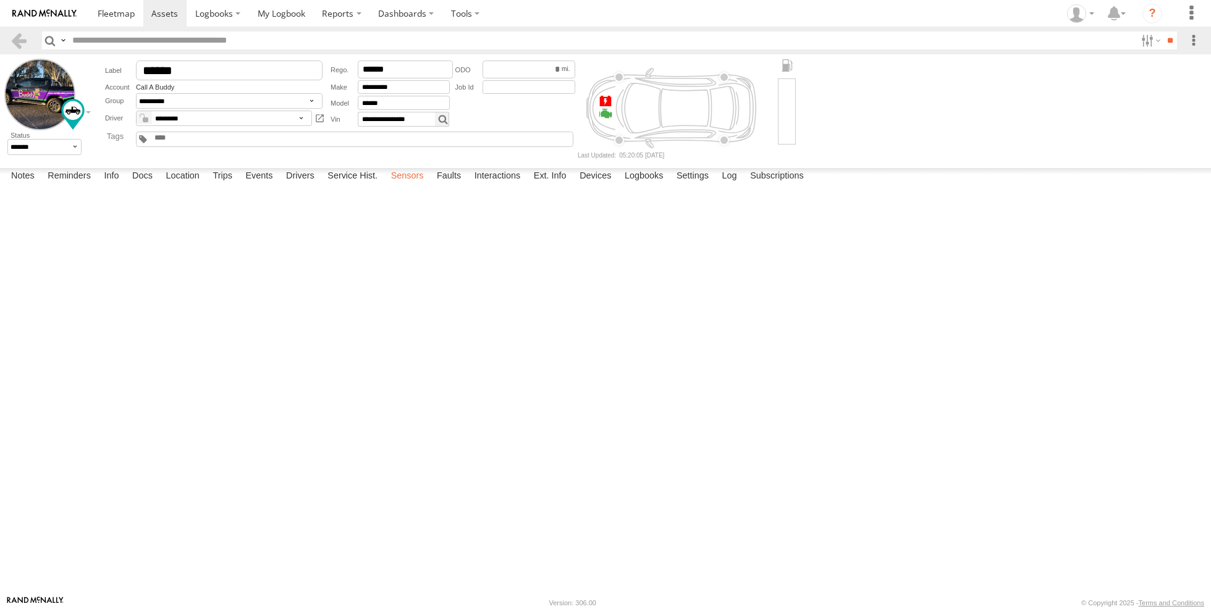
click at [408, 185] on label "Sensors" at bounding box center [407, 176] width 45 height 17
click at [61, 185] on label "Reminders" at bounding box center [69, 176] width 56 height 17
click at [262, 185] on label "Events" at bounding box center [259, 176] width 40 height 17
click at [182, 185] on label "Location" at bounding box center [182, 176] width 46 height 17
click at [226, 185] on label "Trips" at bounding box center [222, 176] width 32 height 17
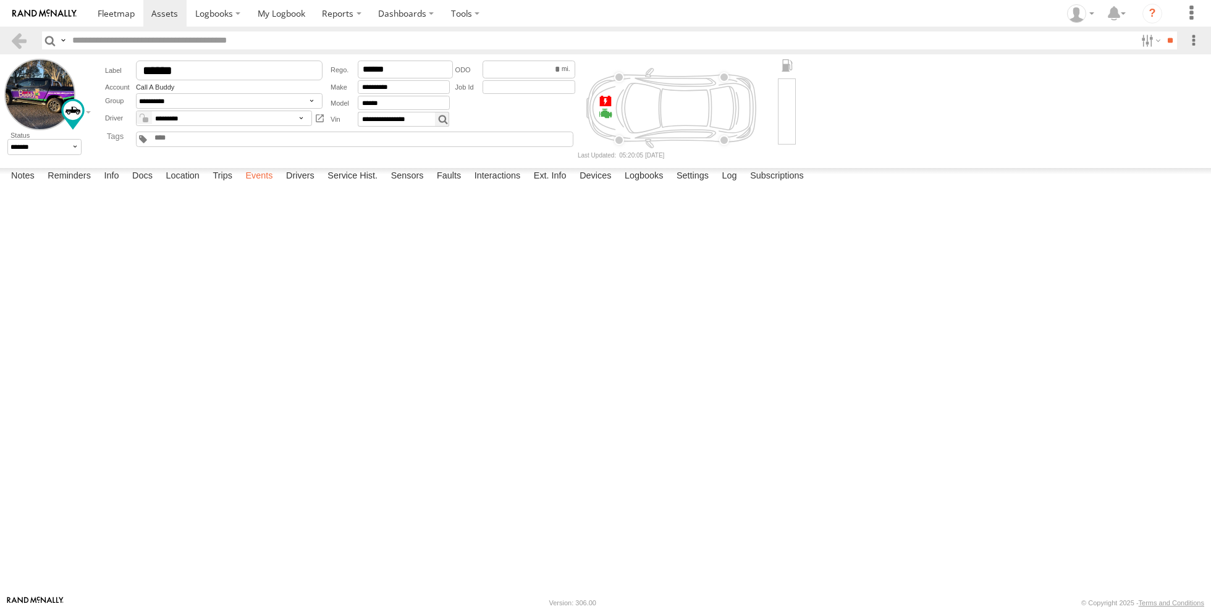
click at [260, 185] on label "Events" at bounding box center [259, 176] width 40 height 17
click at [302, 185] on label "Drivers" at bounding box center [300, 176] width 41 height 17
click at [364, 185] on label "Service Hist." at bounding box center [352, 176] width 62 height 17
click at [416, 185] on label "Sensors" at bounding box center [407, 176] width 45 height 17
click at [259, 185] on label "Events" at bounding box center [259, 176] width 40 height 17
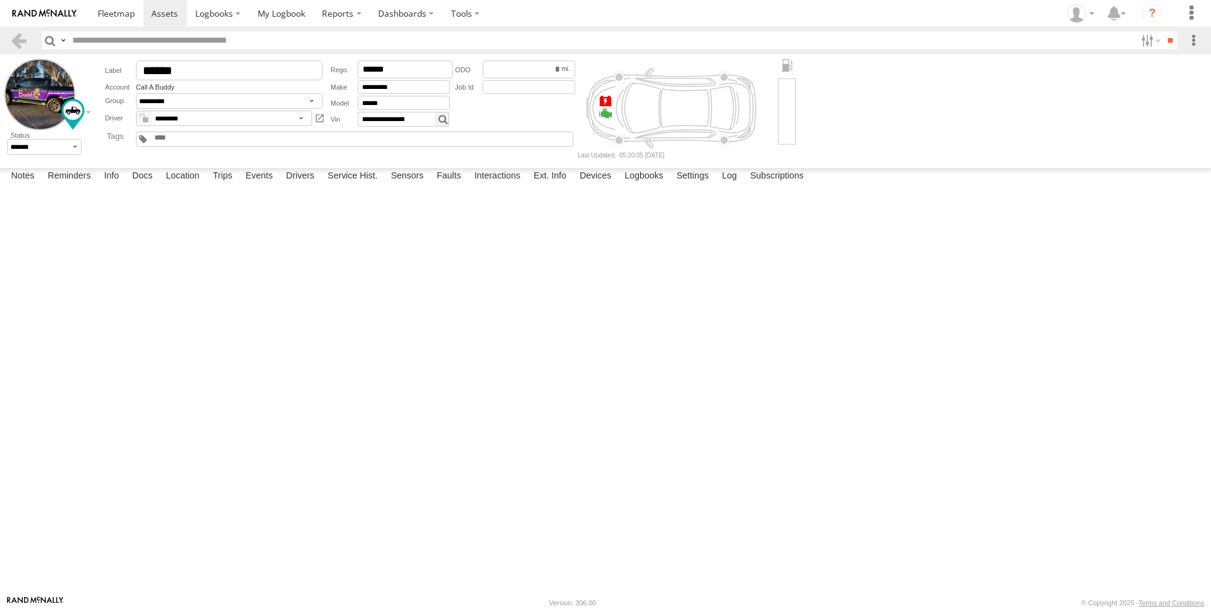
click at [0, 0] on div at bounding box center [0, 0] width 0 height 0
click at [187, 185] on label "Location" at bounding box center [182, 176] width 46 height 17
click at [259, 185] on label "Events" at bounding box center [259, 176] width 40 height 17
click at [225, 185] on label "Trips" at bounding box center [222, 176] width 32 height 17
click at [188, 185] on label "Location" at bounding box center [182, 176] width 46 height 17
